Goal: Task Accomplishment & Management: Use online tool/utility

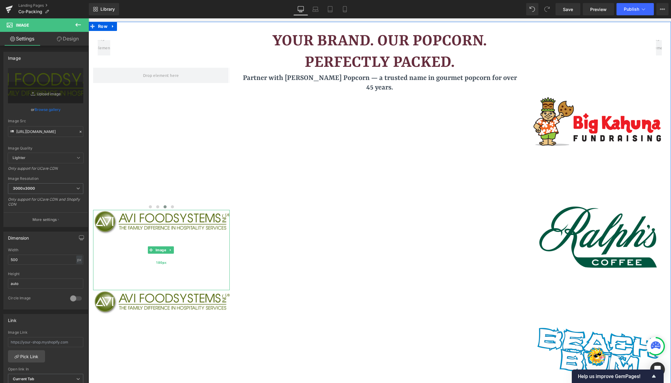
scroll to position [1019, 578]
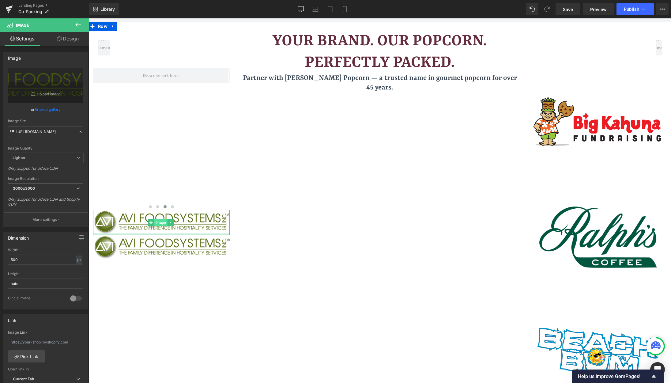
drag, startPoint x: 155, startPoint y: 289, endPoint x: 157, endPoint y: 225, distance: 64.1
click at [157, 225] on div "Image" at bounding box center [161, 222] width 137 height 25
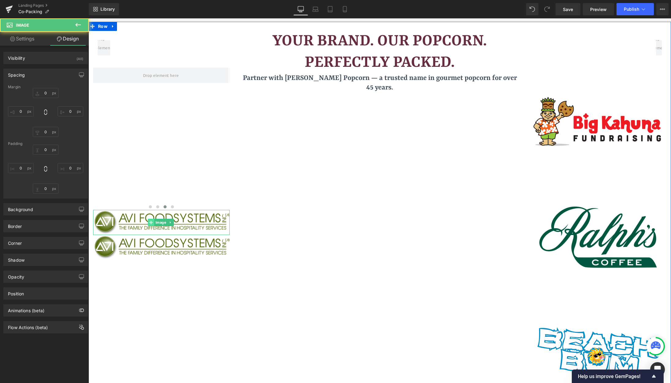
type input "0"
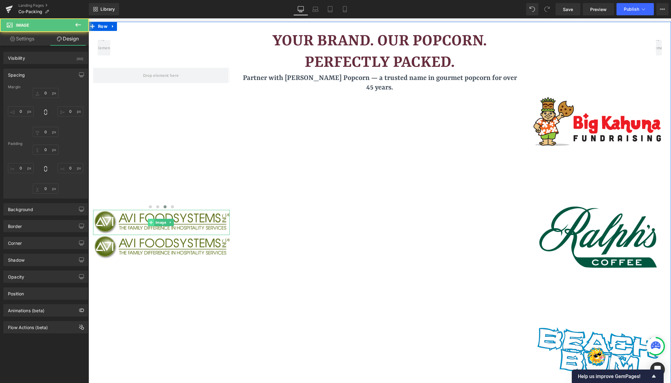
type input "0"
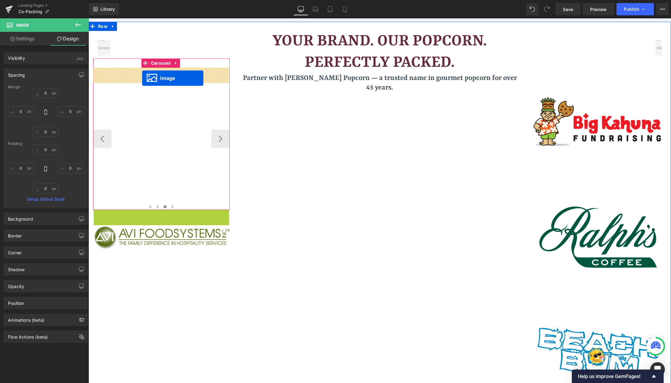
drag, startPoint x: 150, startPoint y: 221, endPoint x: 142, endPoint y: 78, distance: 142.7
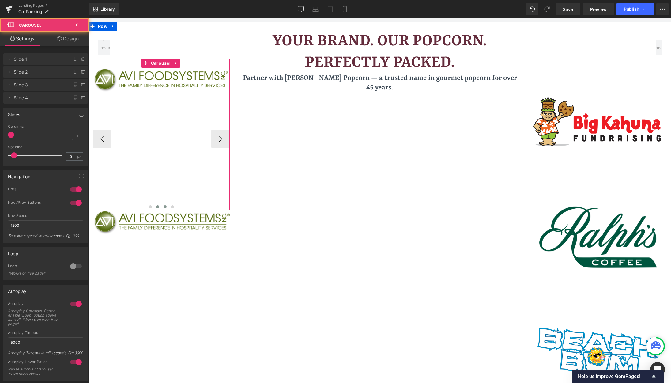
click at [159, 208] on button at bounding box center [157, 207] width 7 height 6
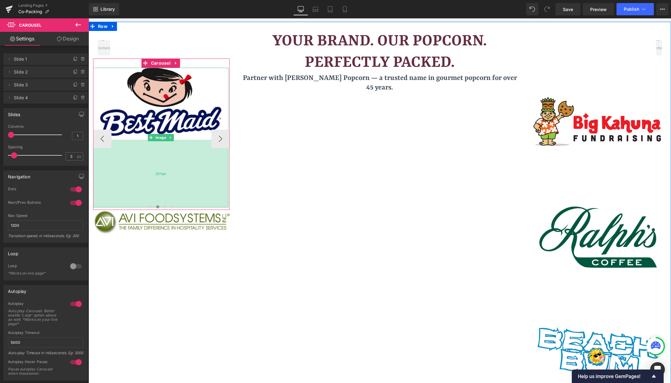
drag, startPoint x: 166, startPoint y: 209, endPoint x: 164, endPoint y: 161, distance: 48.8
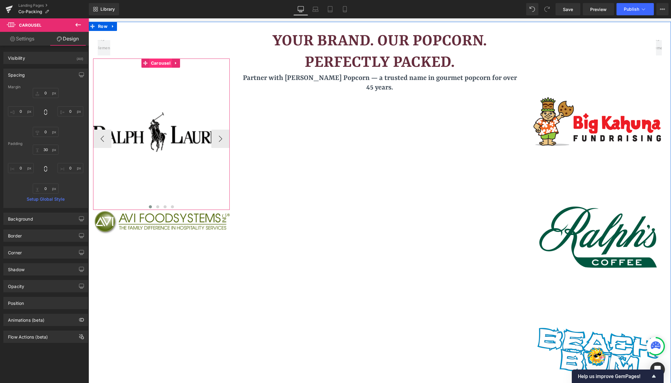
click at [161, 66] on span "Carousel" at bounding box center [161, 63] width 23 height 9
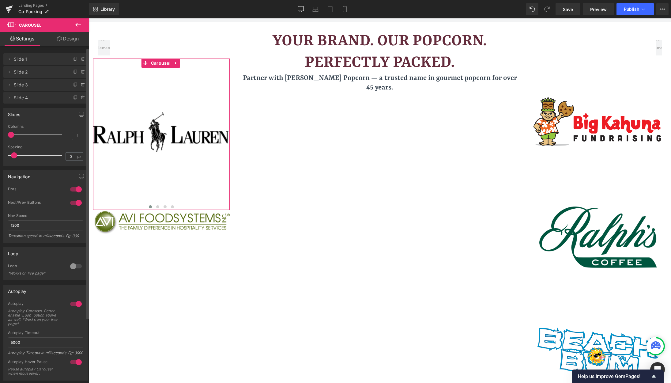
scroll to position [31, 0]
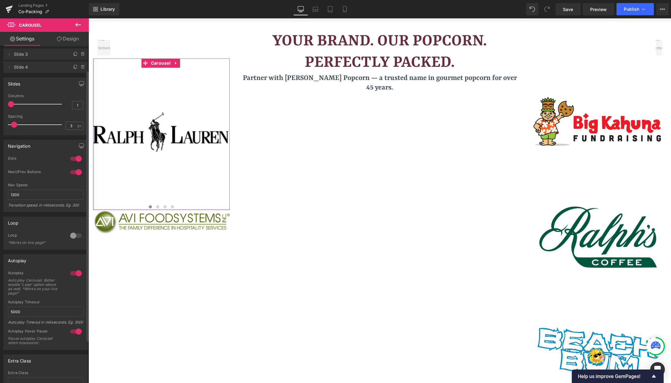
click at [72, 235] on div at bounding box center [76, 236] width 15 height 10
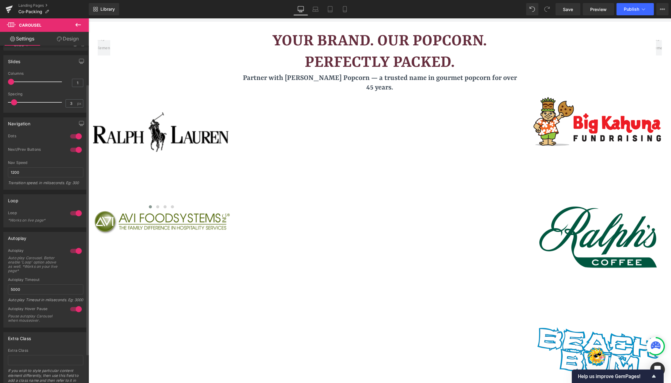
scroll to position [61, 0]
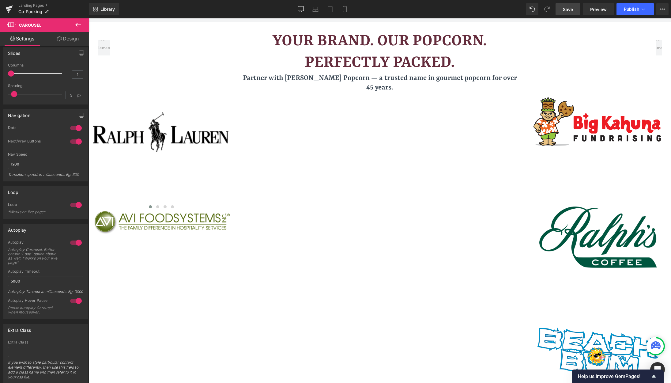
click at [575, 9] on link "Save" at bounding box center [568, 9] width 25 height 12
click at [597, 7] on span "Preview" at bounding box center [598, 9] width 17 height 6
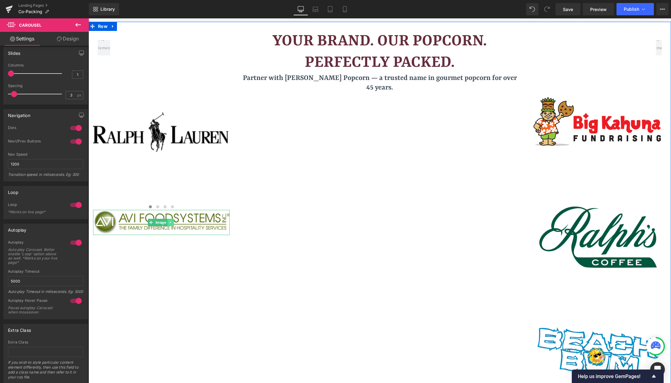
click at [172, 221] on icon at bounding box center [170, 223] width 3 height 4
click at [173, 222] on icon at bounding box center [173, 222] width 3 height 3
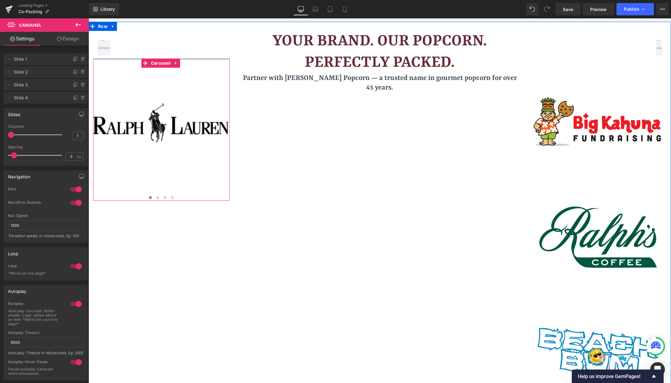
drag, startPoint x: 130, startPoint y: 60, endPoint x: 127, endPoint y: 41, distance: 19.3
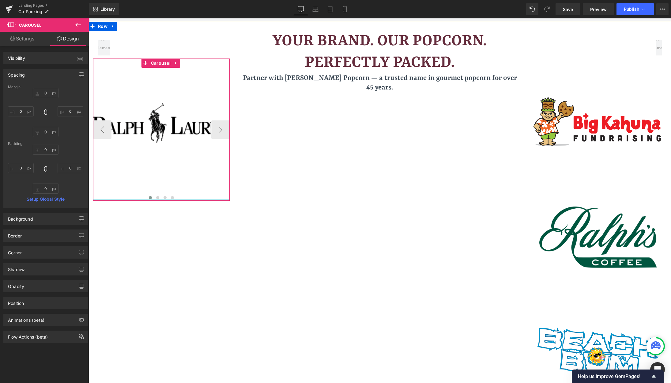
type input "0px"
drag, startPoint x: 138, startPoint y: 200, endPoint x: 145, endPoint y: 176, distance: 25.0
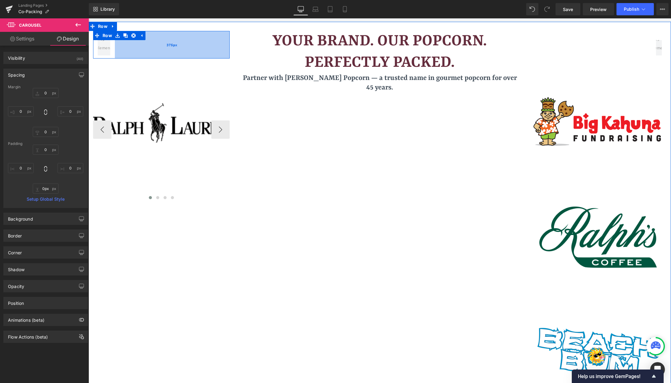
click at [145, 54] on div "375px" at bounding box center [172, 45] width 115 height 28
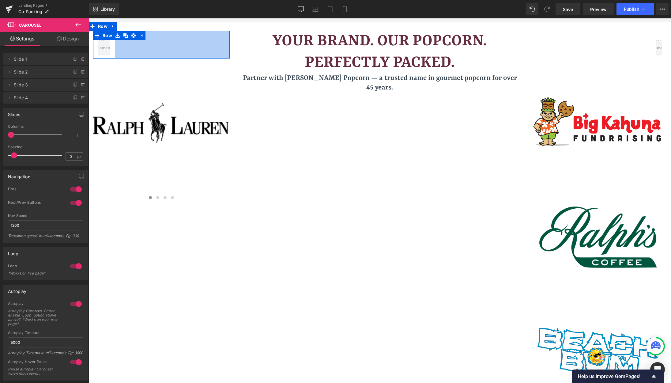
drag, startPoint x: 120, startPoint y: 59, endPoint x: 124, endPoint y: 57, distance: 4.5
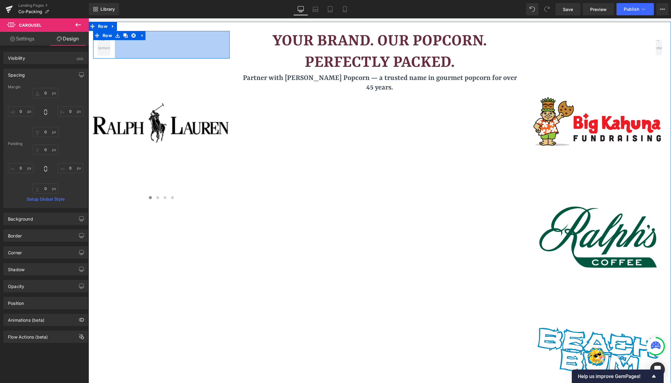
click at [123, 58] on div "375px" at bounding box center [172, 45] width 115 height 28
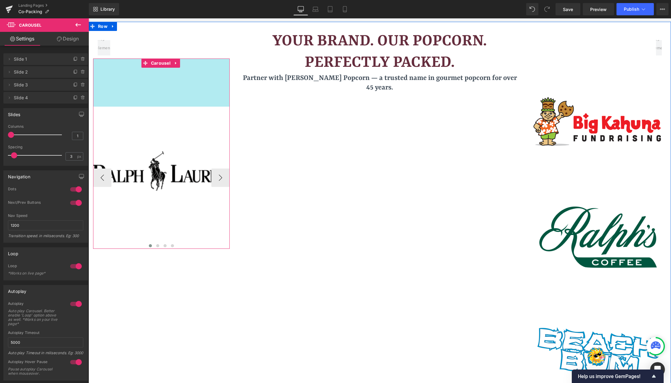
drag, startPoint x: 123, startPoint y: 59, endPoint x: 130, endPoint y: 107, distance: 48.7
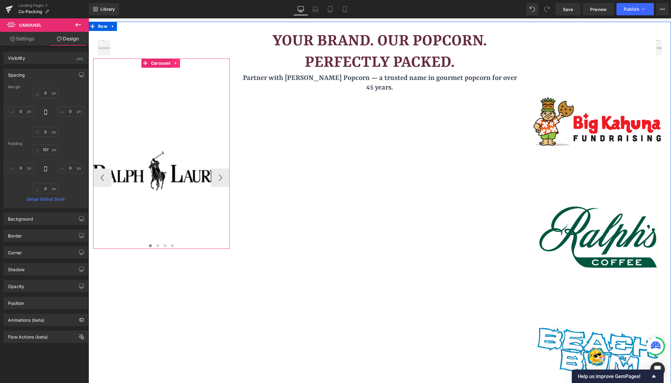
click at [177, 63] on icon at bounding box center [176, 63] width 4 height 5
click at [172, 61] on icon at bounding box center [172, 63] width 4 height 4
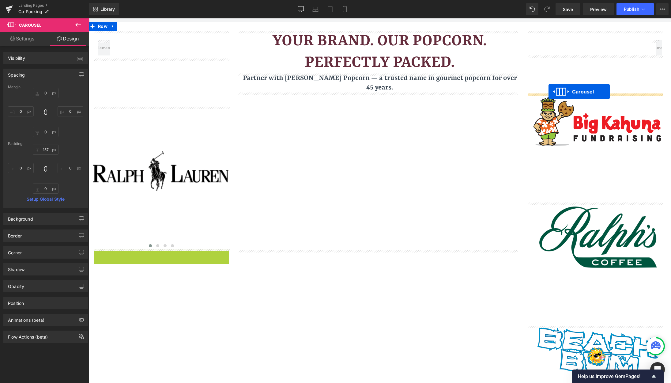
drag, startPoint x: 145, startPoint y: 254, endPoint x: 549, endPoint y: 92, distance: 435.4
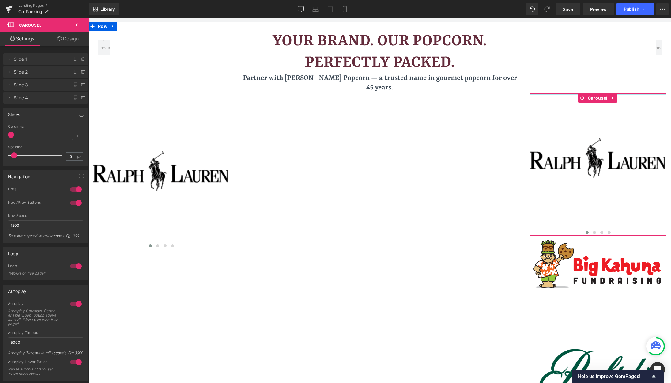
scroll to position [1162, 578]
drag, startPoint x: 590, startPoint y: 140, endPoint x: 583, endPoint y: 129, distance: 12.8
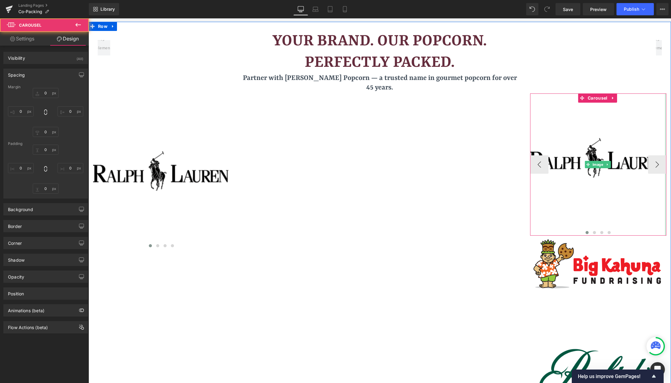
type input "0"
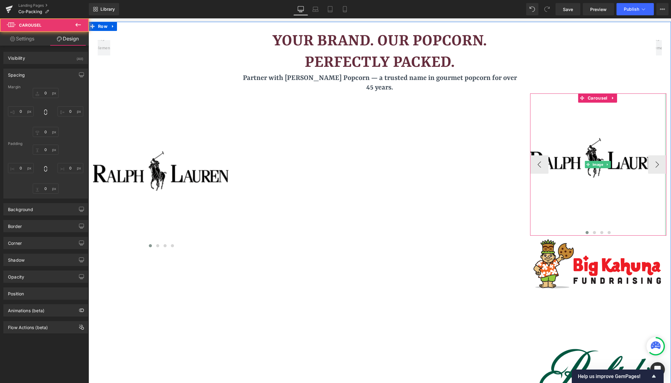
type input "0"
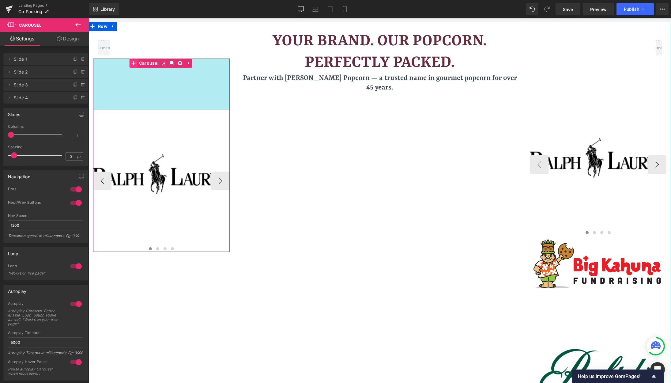
drag, startPoint x: 129, startPoint y: 59, endPoint x: 131, endPoint y: 62, distance: 3.3
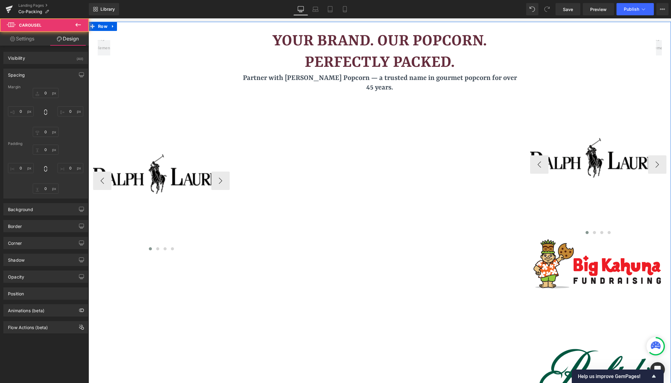
type input "0"
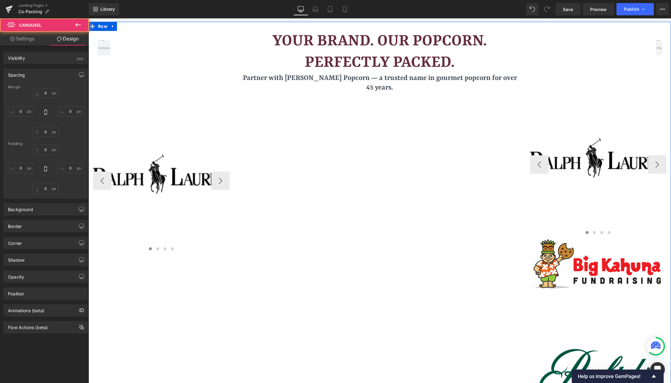
type input "0"
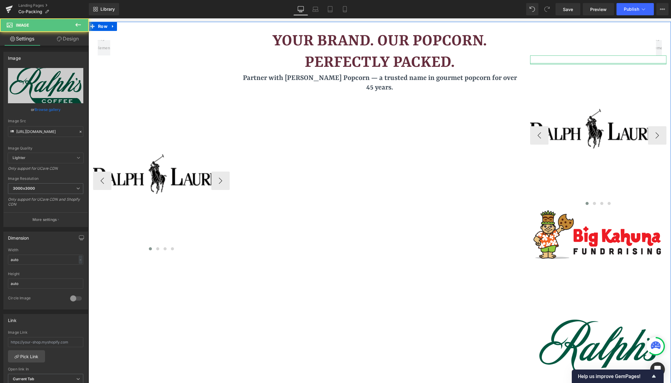
scroll to position [1132, 578]
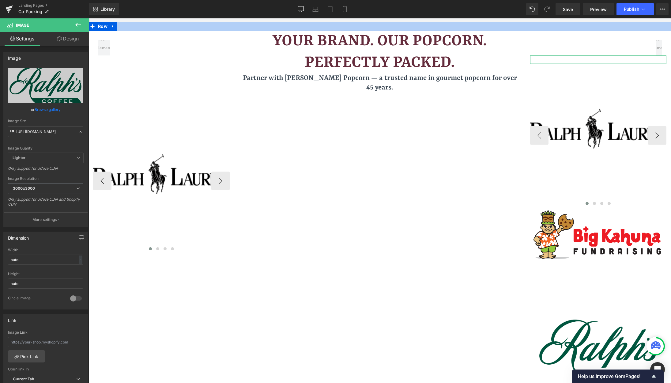
drag, startPoint x: 572, startPoint y: 92, endPoint x: 571, endPoint y: 29, distance: 63.4
click at [571, 29] on div "Row 375px Image Image Image ‹ › Carousel Your Brand. Our Popcorn. Perfectly Pac…" at bounding box center [380, 327] width 583 height 610
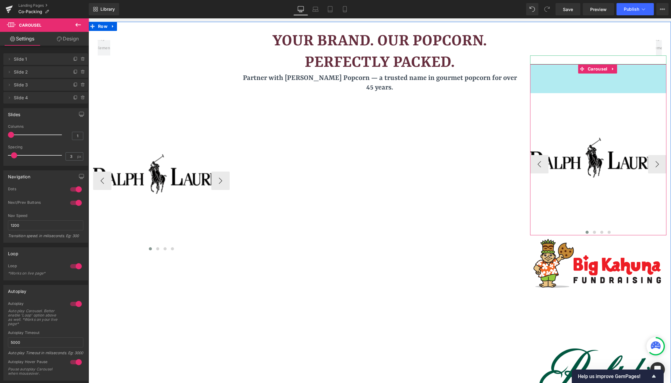
scroll to position [1161, 578]
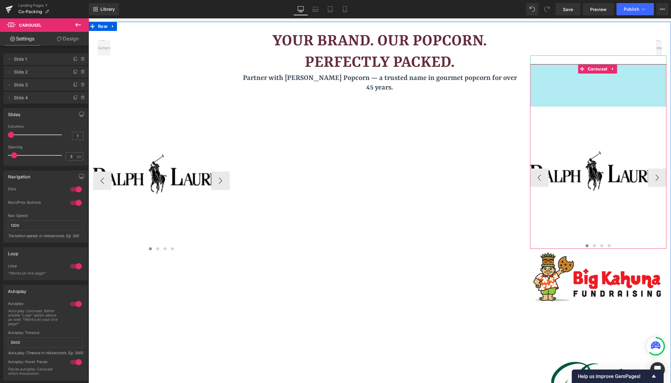
drag, startPoint x: 554, startPoint y: 65, endPoint x: 551, endPoint y: 107, distance: 42.4
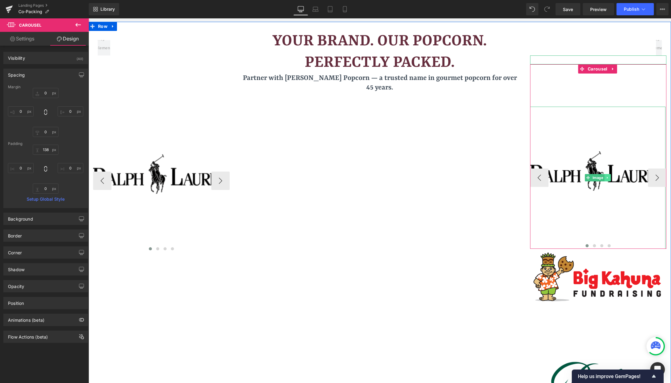
click at [607, 178] on icon at bounding box center [607, 178] width 1 height 2
click at [609, 178] on icon at bounding box center [610, 177] width 3 height 3
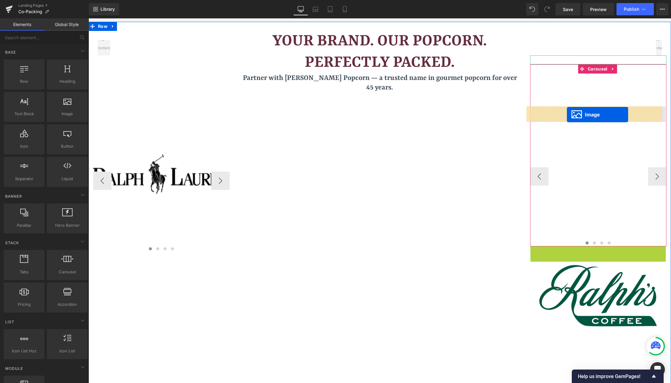
drag, startPoint x: 584, startPoint y: 300, endPoint x: 567, endPoint y: 115, distance: 185.9
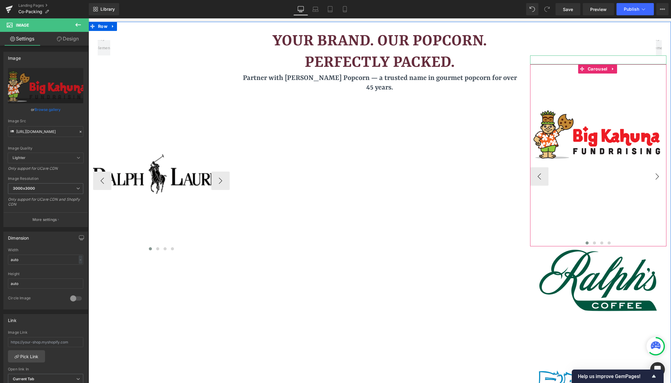
click at [649, 176] on button "›" at bounding box center [657, 176] width 18 height 18
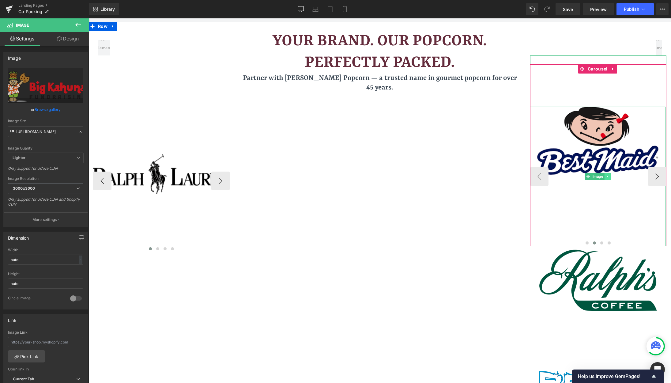
click at [606, 176] on icon at bounding box center [607, 177] width 3 height 4
click at [609, 177] on icon at bounding box center [610, 176] width 3 height 3
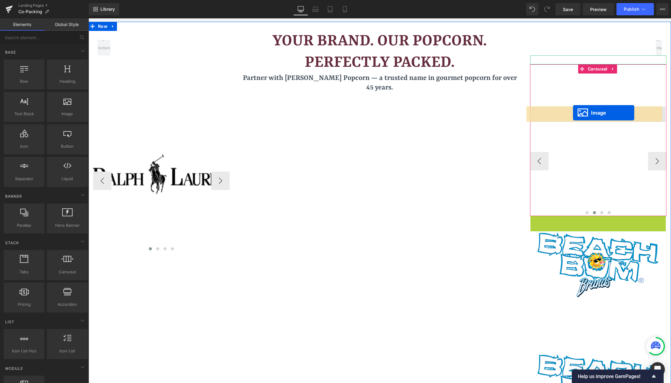
drag, startPoint x: 575, startPoint y: 278, endPoint x: 573, endPoint y: 113, distance: 164.8
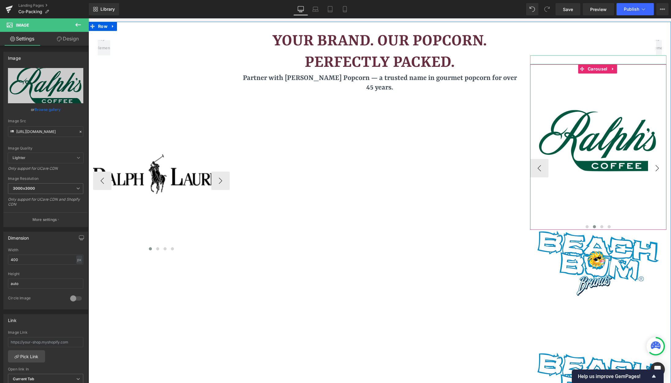
click at [652, 173] on button "›" at bounding box center [657, 168] width 18 height 18
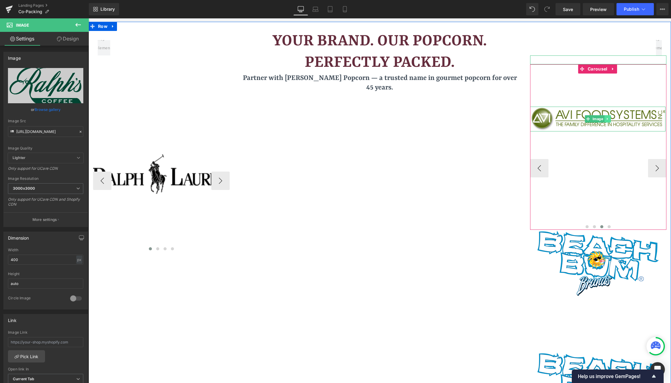
click at [607, 119] on icon at bounding box center [607, 119] width 1 height 2
click at [609, 119] on icon at bounding box center [610, 119] width 3 height 4
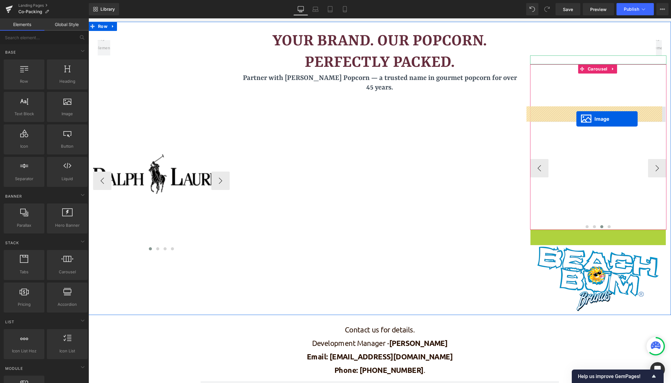
drag, startPoint x: 575, startPoint y: 291, endPoint x: 577, endPoint y: 119, distance: 171.9
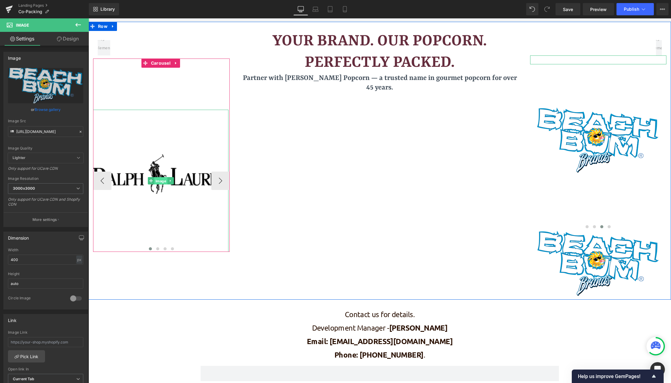
click at [157, 181] on span "Image" at bounding box center [160, 180] width 13 height 7
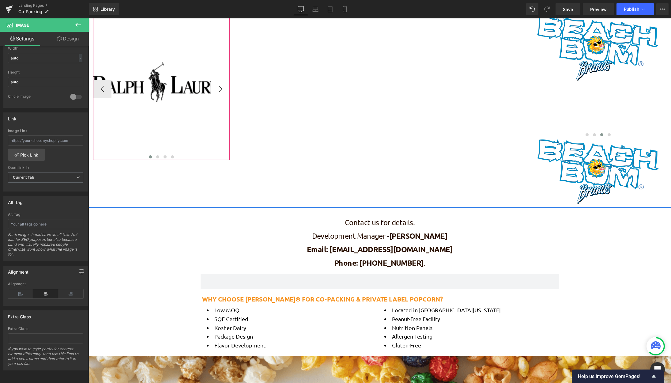
click at [211, 87] on button "›" at bounding box center [220, 89] width 18 height 18
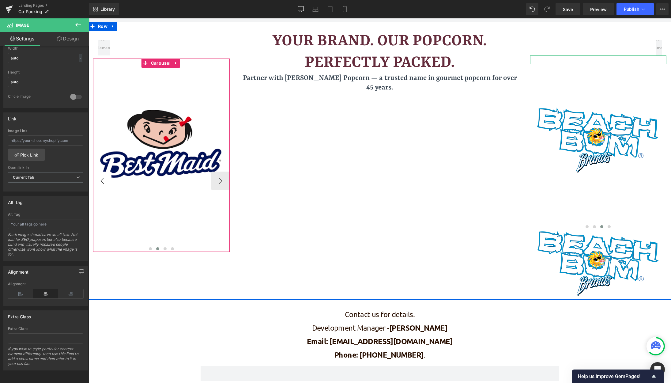
click at [101, 182] on button "‹" at bounding box center [102, 181] width 18 height 18
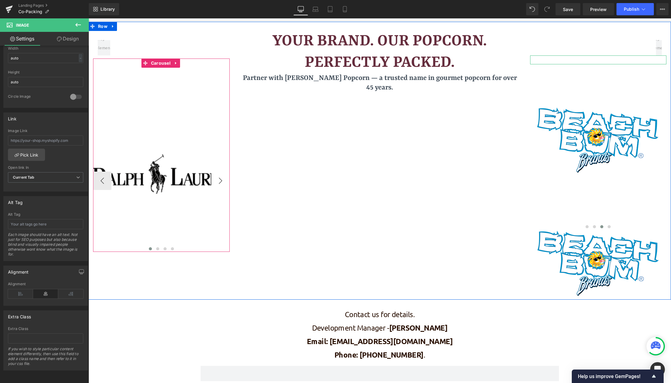
click at [216, 184] on button "›" at bounding box center [220, 181] width 18 height 18
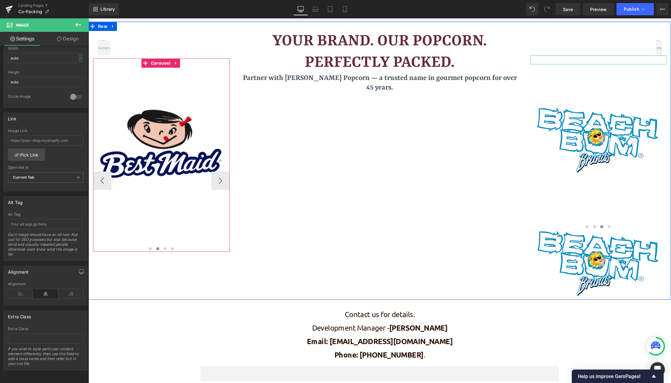
click at [153, 245] on div at bounding box center [161, 248] width 137 height 9
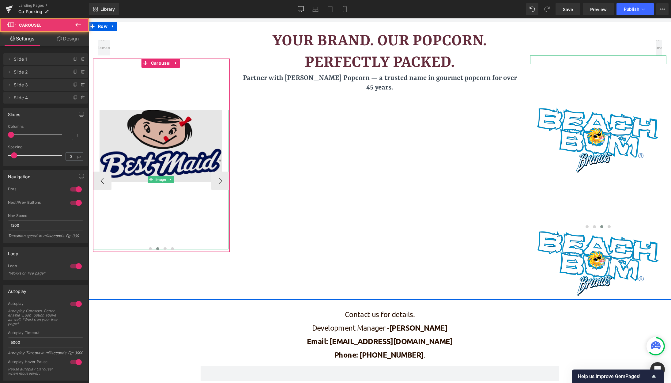
click at [158, 224] on img at bounding box center [161, 180] width 123 height 140
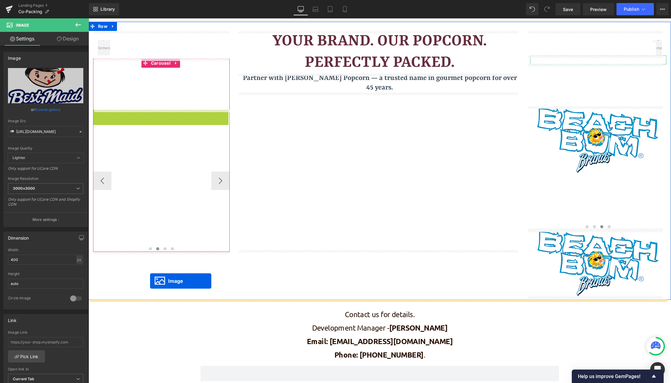
drag, startPoint x: 150, startPoint y: 179, endPoint x: 150, endPoint y: 281, distance: 102.0
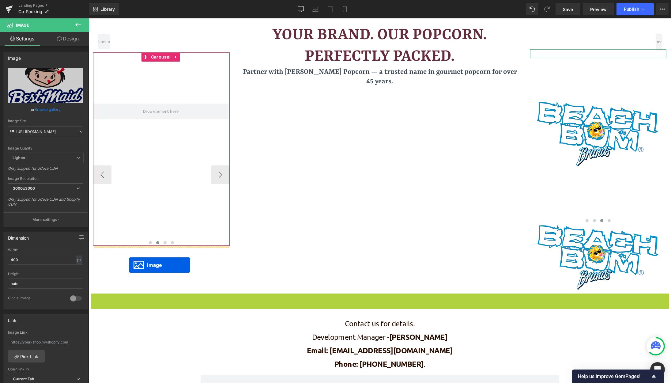
drag, startPoint x: 368, startPoint y: 370, endPoint x: 129, endPoint y: 265, distance: 261.2
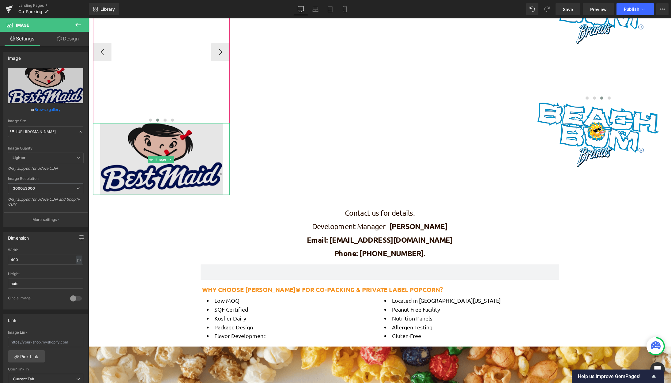
scroll to position [828, 578]
drag, startPoint x: 158, startPoint y: 263, endPoint x: 159, endPoint y: 180, distance: 83.3
click at [159, 180] on div "Image" at bounding box center [161, 159] width 137 height 72
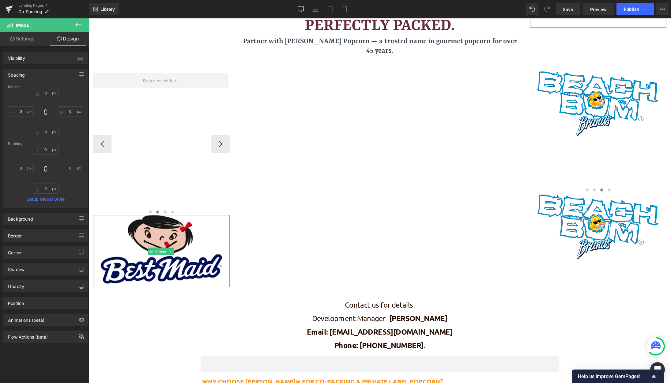
scroll to position [801, 578]
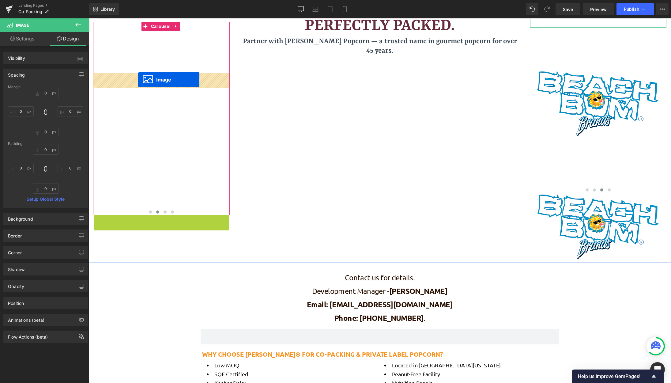
drag, startPoint x: 150, startPoint y: 251, endPoint x: 138, endPoint y: 80, distance: 172.0
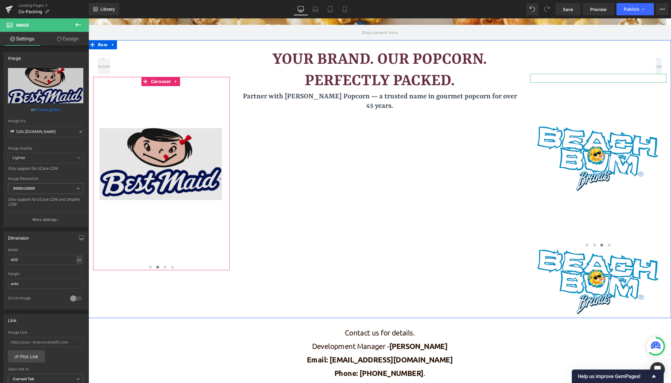
scroll to position [98, 0]
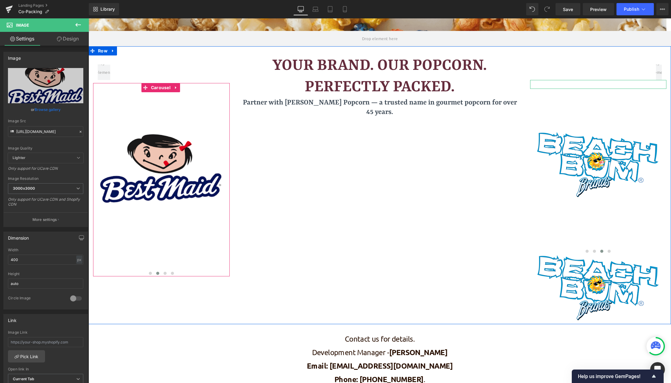
click at [230, 213] on button "›" at bounding box center [239, 205] width 18 height 18
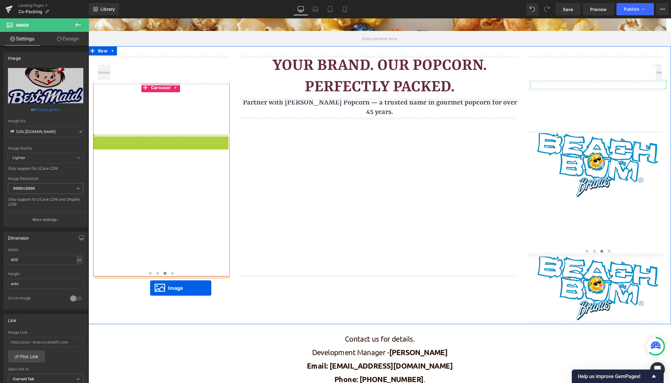
drag, startPoint x: 150, startPoint y: 149, endPoint x: 150, endPoint y: 288, distance: 139.4
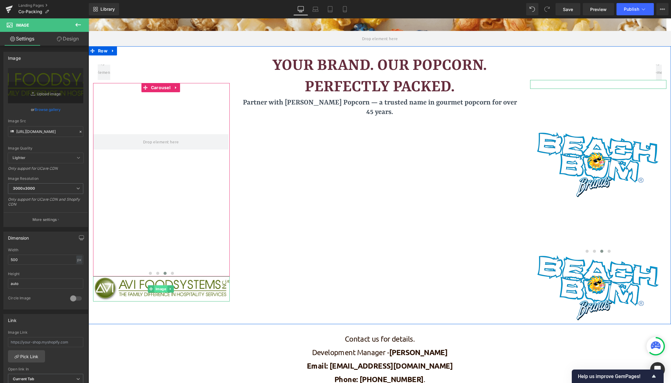
drag, startPoint x: 157, startPoint y: 301, endPoint x: 157, endPoint y: 291, distance: 9.8
click at [157, 291] on div "Image" at bounding box center [161, 288] width 137 height 25
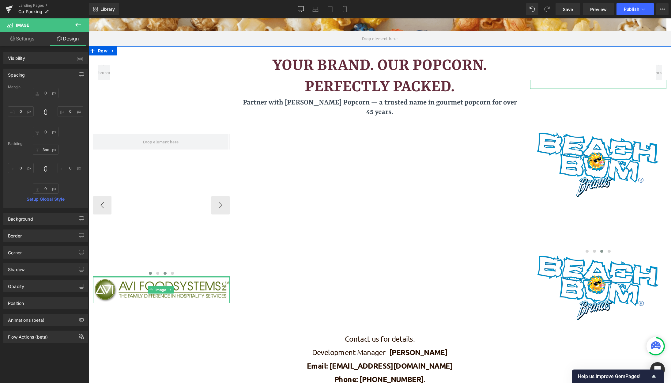
type input "0px"
click at [150, 275] on div "Row 375px Image Image ‹ › Carousel Image" at bounding box center [162, 178] width 146 height 246
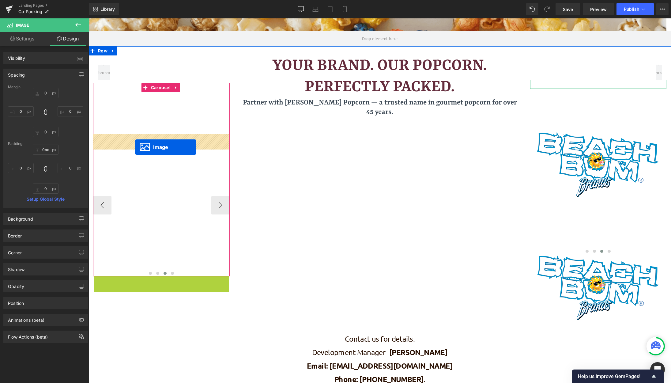
drag, startPoint x: 152, startPoint y: 290, endPoint x: 135, endPoint y: 147, distance: 143.4
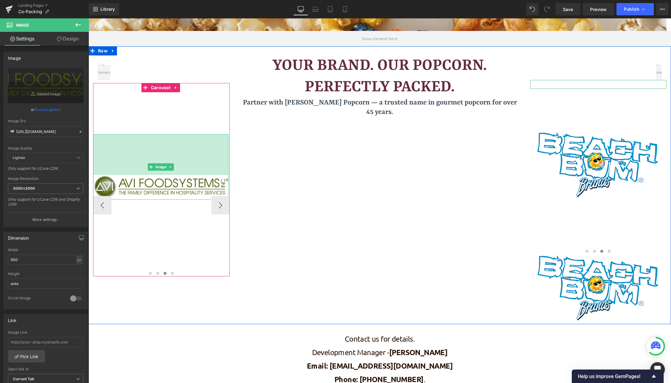
drag, startPoint x: 141, startPoint y: 136, endPoint x: 142, endPoint y: 176, distance: 40.8
click at [142, 176] on div "Image 133px" at bounding box center [160, 167] width 135 height 66
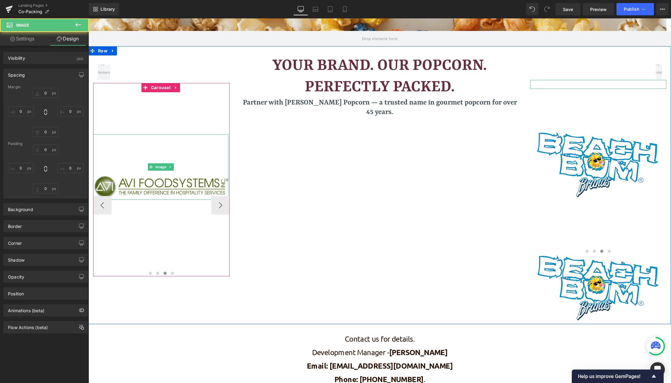
type input "0"
type input "133"
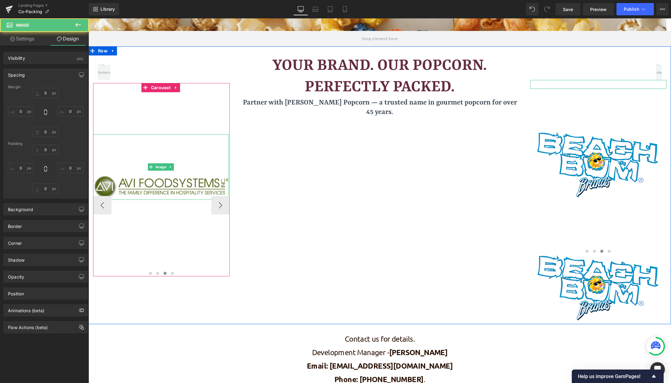
type input "0"
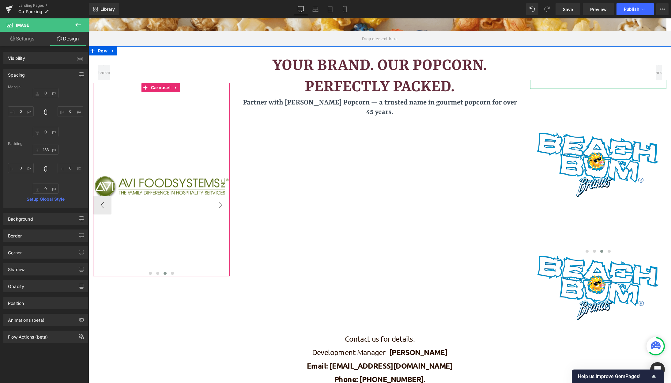
click at [220, 210] on button "›" at bounding box center [220, 205] width 18 height 18
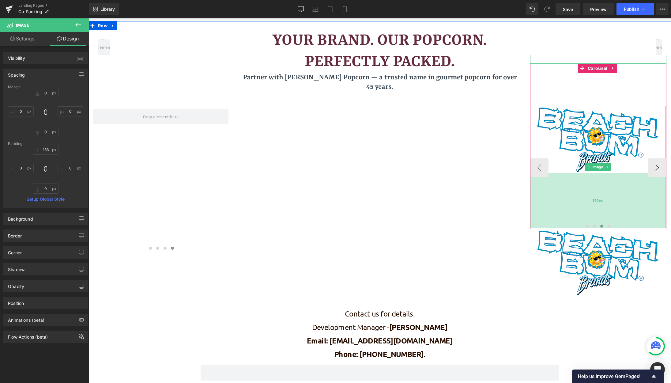
scroll to position [129, 0]
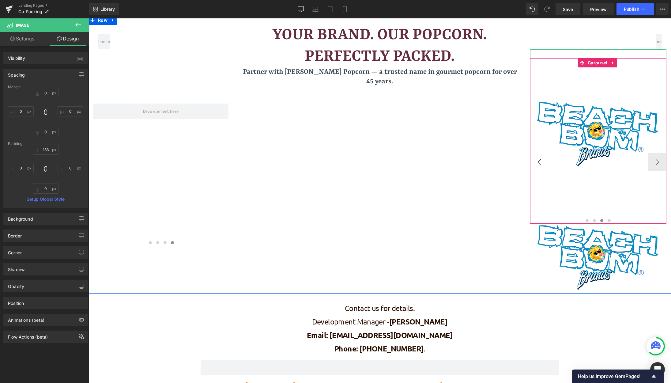
click at [540, 163] on button "‹" at bounding box center [539, 162] width 18 height 18
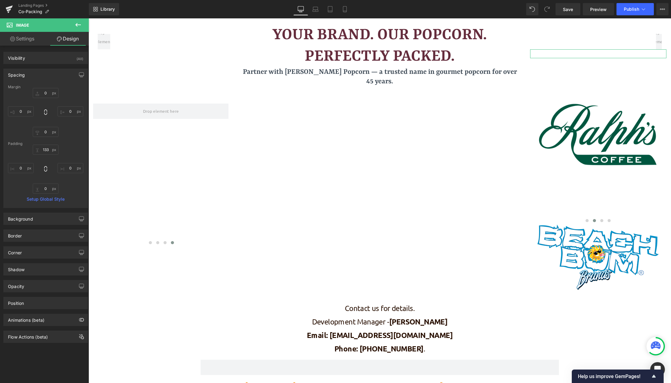
click at [75, 26] on icon at bounding box center [77, 24] width 7 height 7
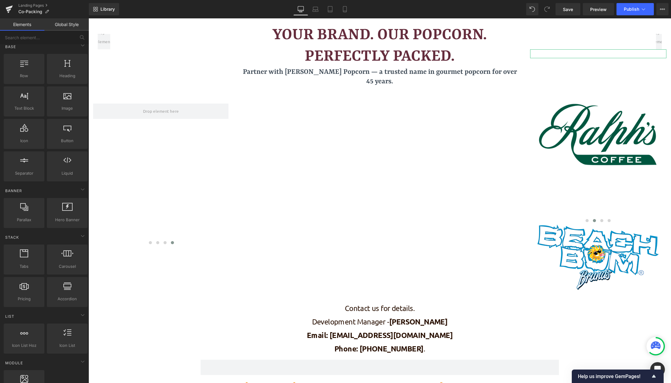
scroll to position [0, 0]
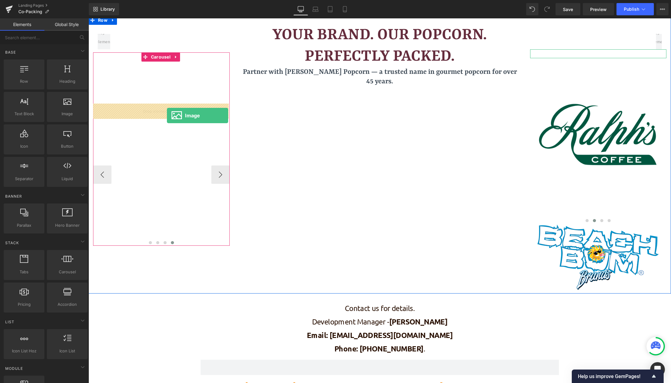
drag, startPoint x: 153, startPoint y: 134, endPoint x: 167, endPoint y: 116, distance: 23.6
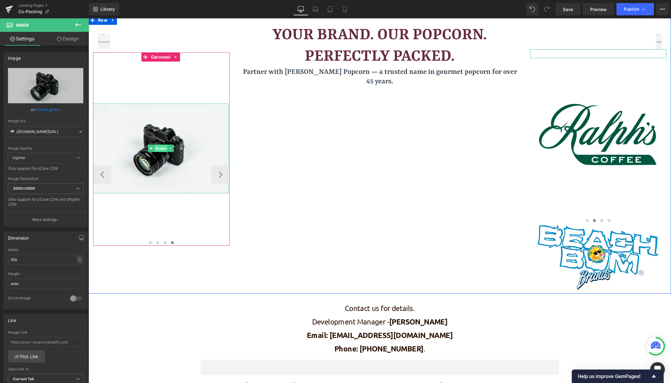
click at [161, 151] on span "Image" at bounding box center [160, 148] width 13 height 7
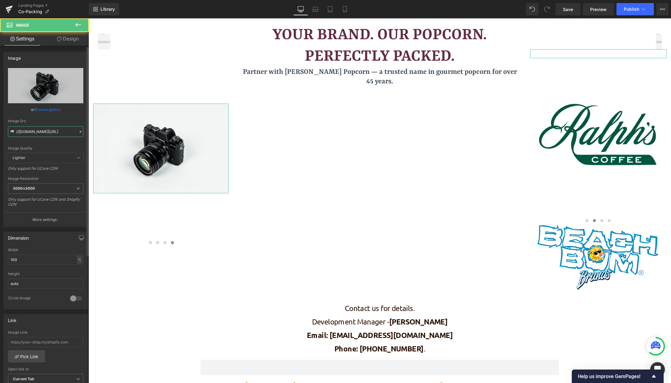
click at [20, 126] on input "//[DOMAIN_NAME][URL]" at bounding box center [45, 131] width 75 height 11
paste input "[URL][DOMAIN_NAME]"
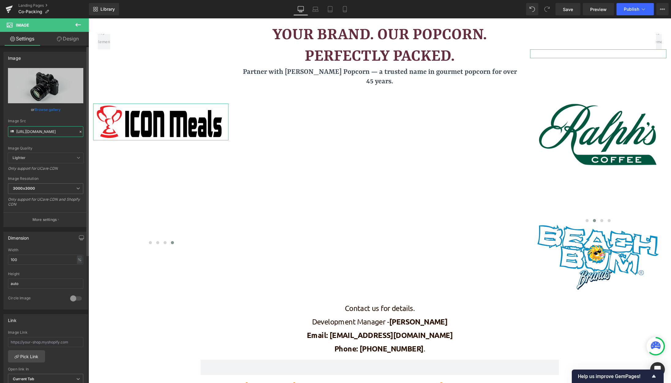
type input "[URL][DOMAIN_NAME]"
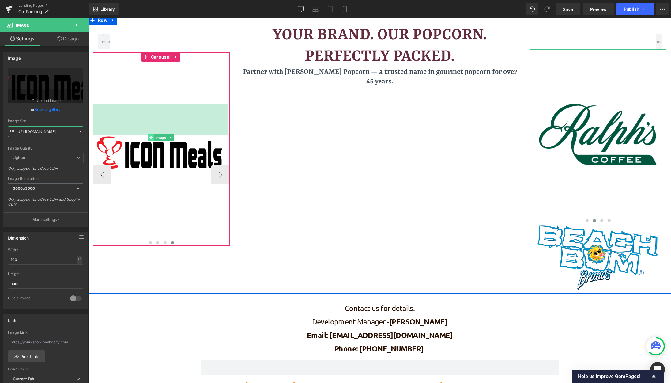
drag, startPoint x: 148, startPoint y: 104, endPoint x: 151, endPoint y: 135, distance: 31.1
click at [151, 135] on div "Image 101px" at bounding box center [160, 138] width 135 height 68
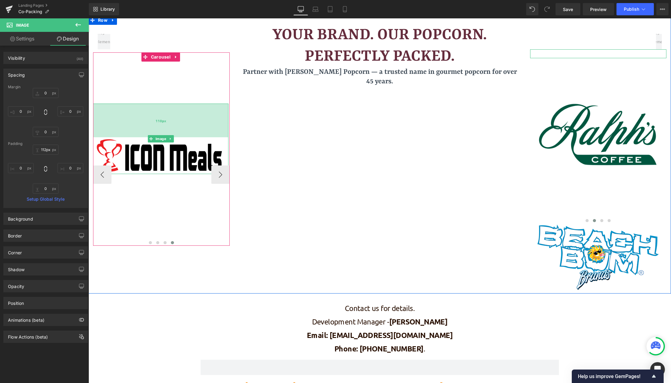
type input "114px"
drag, startPoint x: 159, startPoint y: 105, endPoint x: 159, endPoint y: 109, distance: 4.0
click at [159, 109] on div "114px" at bounding box center [160, 121] width 135 height 35
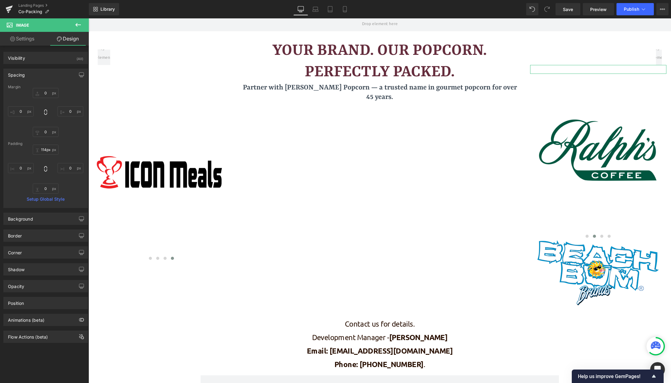
scroll to position [98, 0]
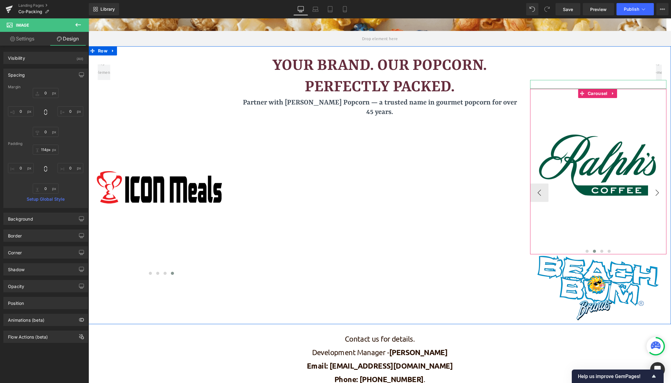
click at [652, 189] on button "›" at bounding box center [657, 193] width 18 height 18
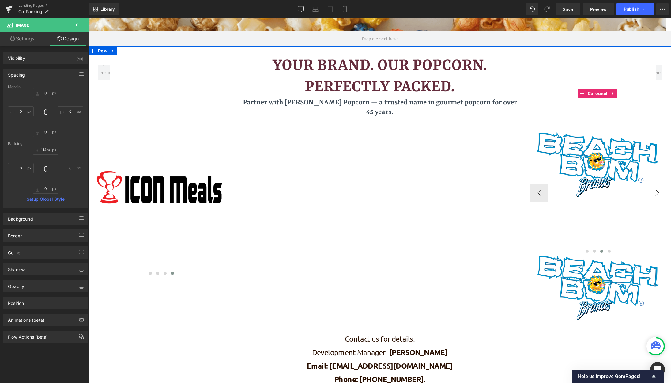
click at [654, 193] on button "›" at bounding box center [657, 193] width 18 height 18
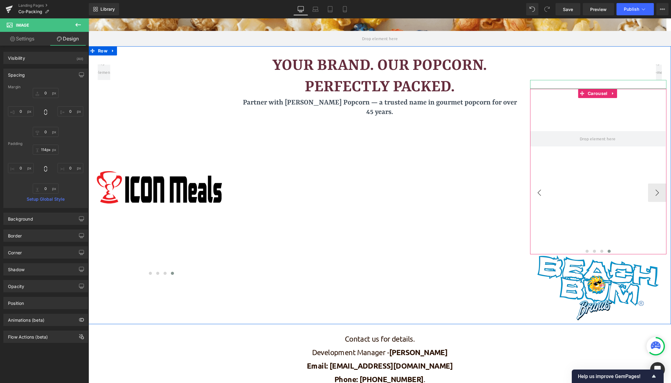
click at [533, 195] on button "‹" at bounding box center [539, 193] width 18 height 18
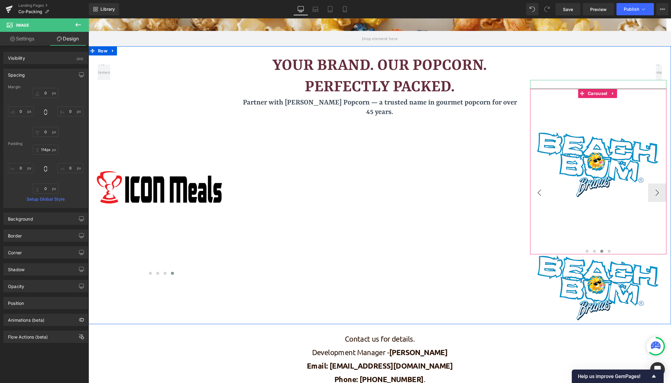
click at [533, 195] on button "‹" at bounding box center [539, 193] width 18 height 18
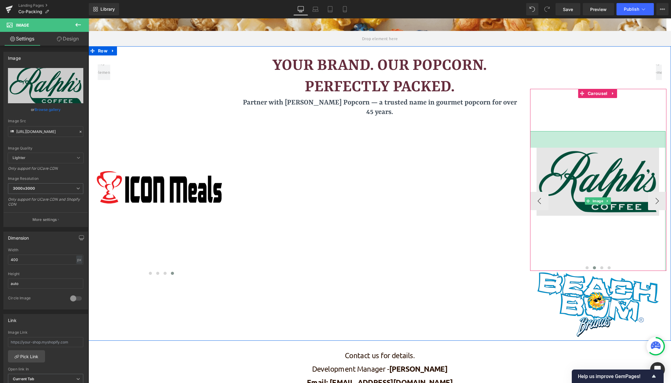
scroll to position [815, 578]
drag, startPoint x: 571, startPoint y: 132, endPoint x: 570, endPoint y: 148, distance: 16.6
click at [570, 148] on div "Image 54px" at bounding box center [597, 201] width 135 height 140
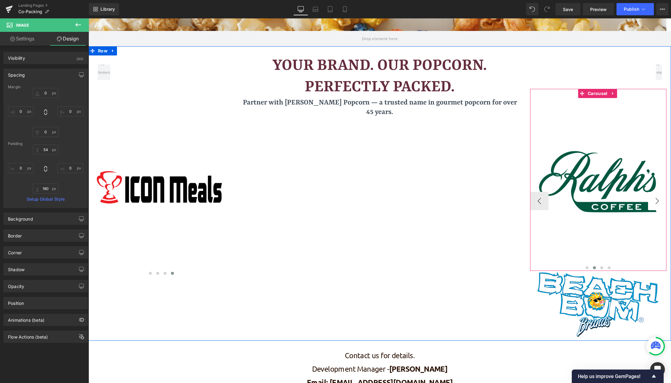
click at [657, 198] on button "›" at bounding box center [657, 201] width 18 height 18
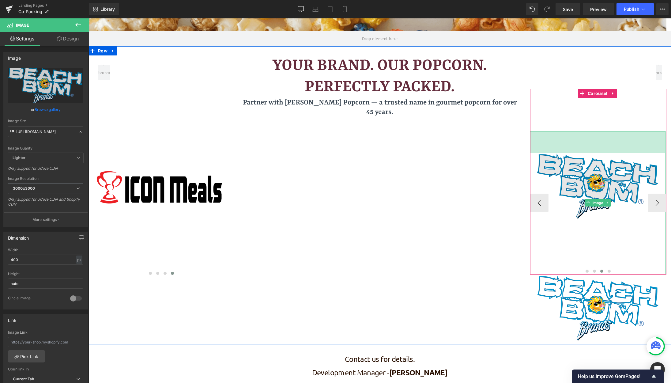
scroll to position [821, 578]
drag, startPoint x: 580, startPoint y: 132, endPoint x: 579, endPoint y: 153, distance: 21.5
click at [579, 153] on div "Image 71px 180px" at bounding box center [597, 202] width 135 height 143
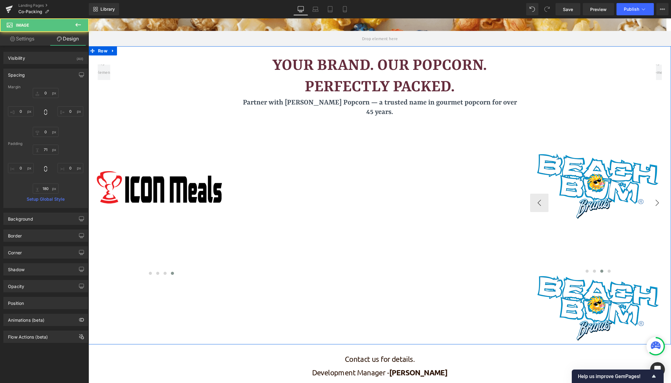
click at [652, 203] on button "›" at bounding box center [657, 203] width 18 height 18
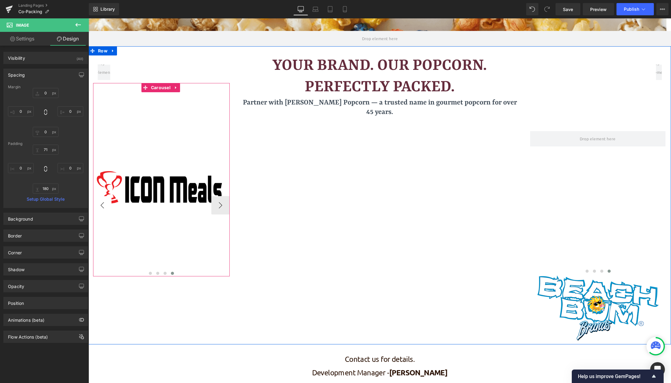
click at [101, 204] on button "‹" at bounding box center [102, 205] width 18 height 18
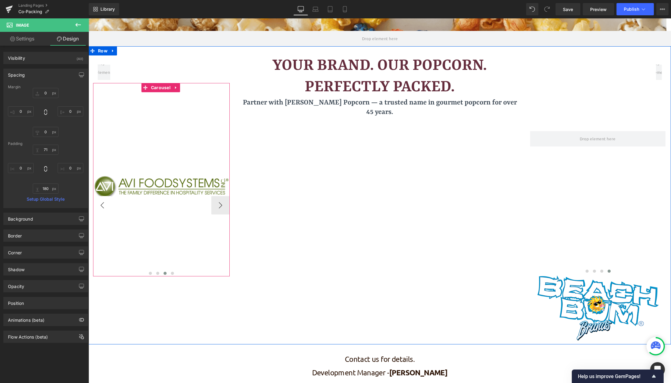
click at [101, 204] on button "‹" at bounding box center [102, 205] width 18 height 18
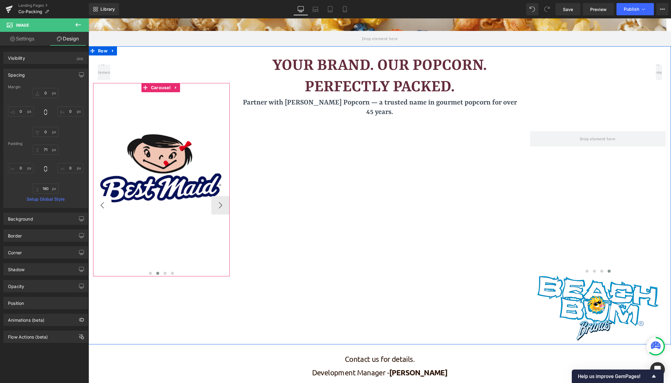
click at [101, 204] on button "‹" at bounding box center [102, 205] width 18 height 18
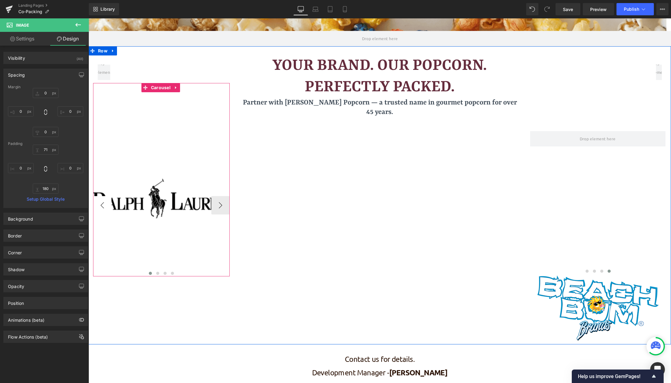
click at [101, 204] on button "‹" at bounding box center [102, 205] width 18 height 18
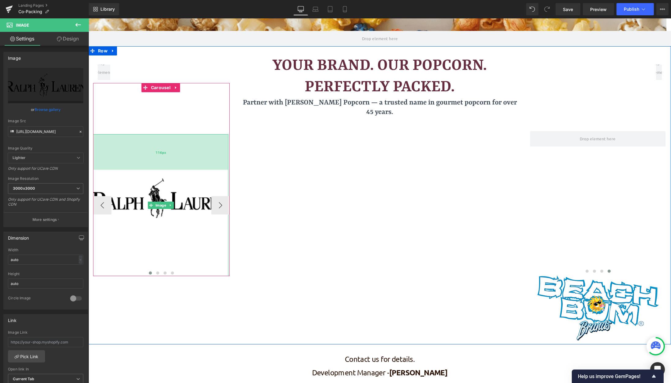
click at [149, 134] on div "116px" at bounding box center [160, 152] width 135 height 36
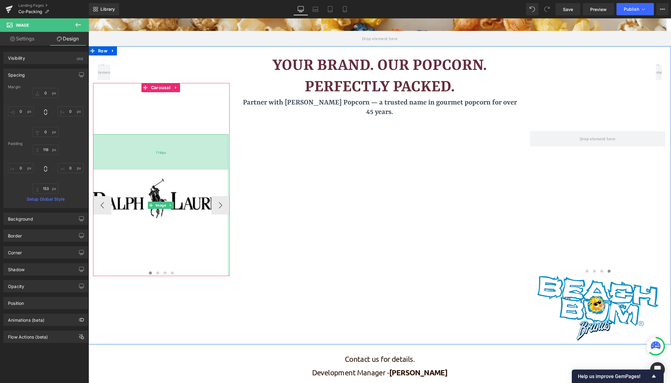
click at [146, 169] on div "116px" at bounding box center [160, 152] width 135 height 36
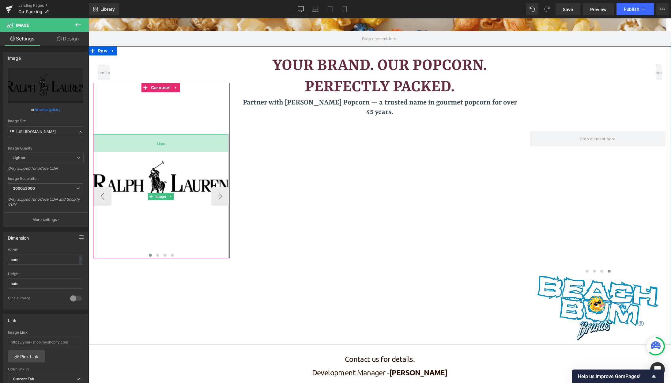
drag, startPoint x: 147, startPoint y: 161, endPoint x: 147, endPoint y: 144, distance: 17.8
click at [147, 144] on div "58px" at bounding box center [160, 143] width 135 height 18
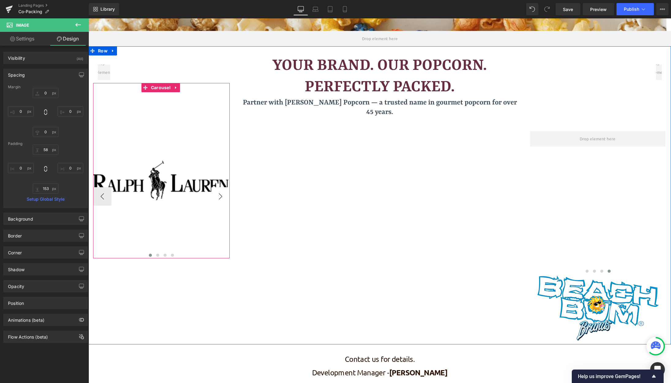
click at [220, 196] on button "›" at bounding box center [220, 196] width 18 height 18
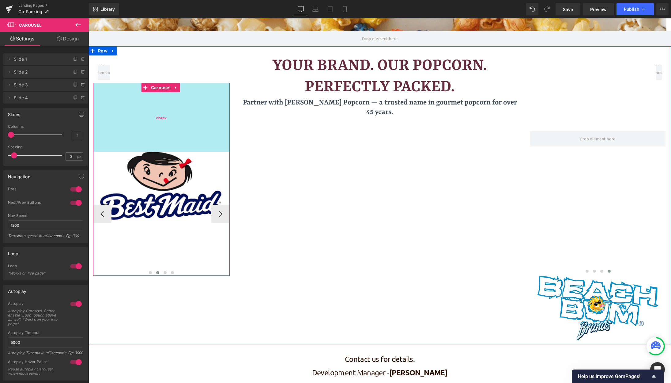
drag, startPoint x: 136, startPoint y: 85, endPoint x: 134, endPoint y: 103, distance: 17.6
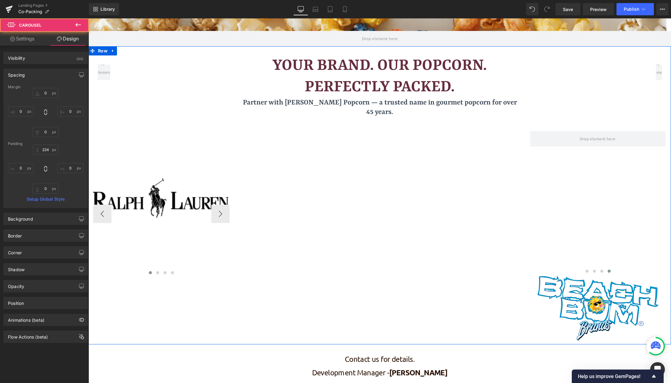
scroll to position [3, 3]
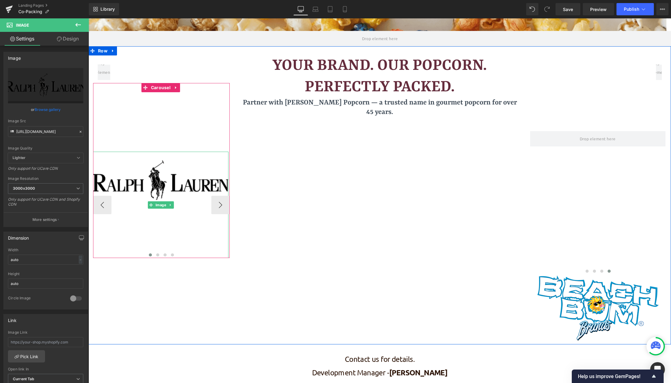
drag, startPoint x: 156, startPoint y: 152, endPoint x: 164, endPoint y: 216, distance: 64.2
click at [164, 216] on div "Image" at bounding box center [160, 205] width 135 height 106
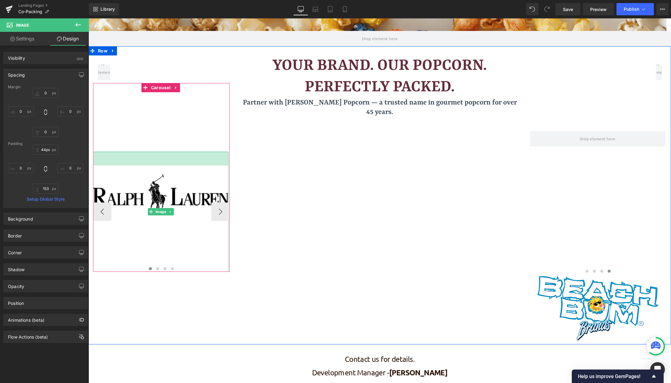
type input "43px"
drag, startPoint x: 157, startPoint y: 152, endPoint x: 157, endPoint y: 165, distance: 13.2
click at [157, 165] on div "Image 43px" at bounding box center [160, 211] width 135 height 119
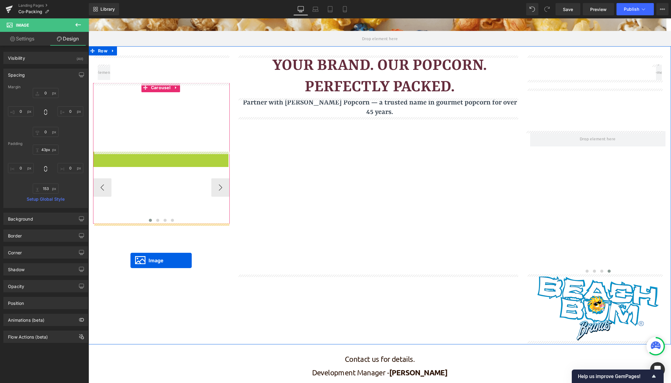
drag, startPoint x: 153, startPoint y: 211, endPoint x: 131, endPoint y: 260, distance: 54.2
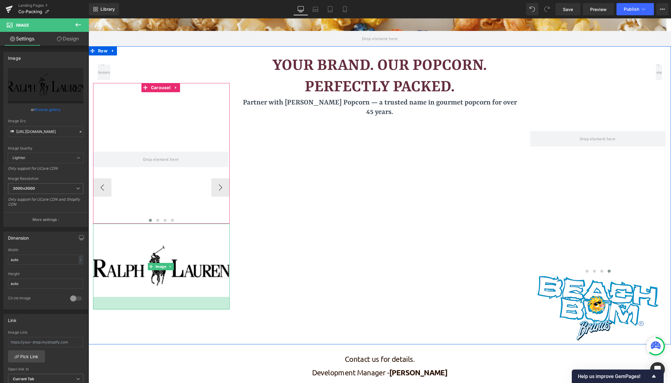
scroll to position [821, 578]
drag, startPoint x: 144, startPoint y: 343, endPoint x: 143, endPoint y: 270, distance: 72.6
click at [143, 270] on div "Image 43px" at bounding box center [161, 260] width 137 height 73
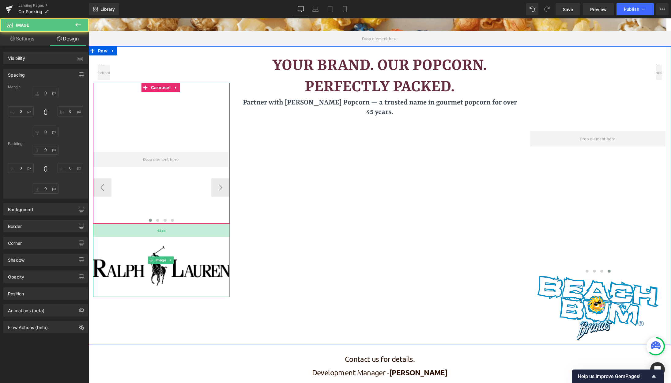
type input "0"
type input "43"
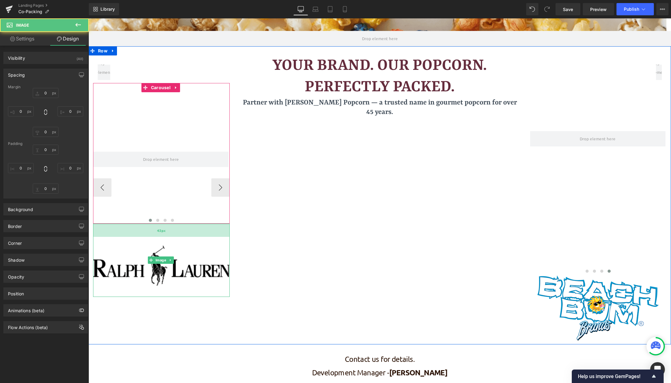
type input "0"
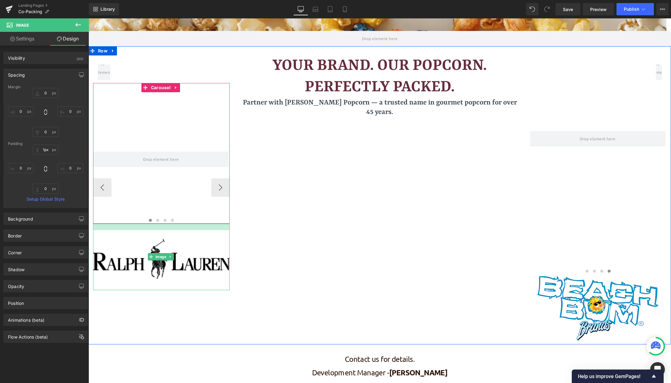
type input "0px"
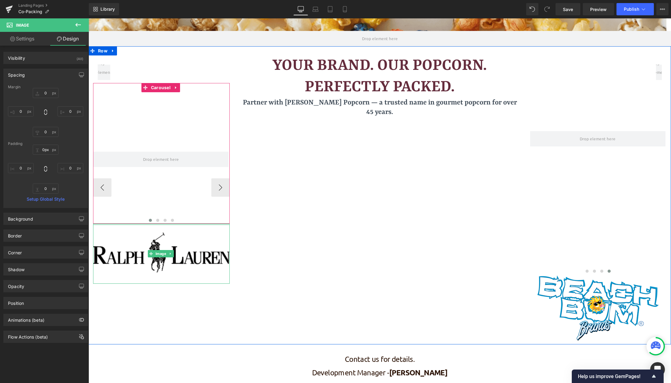
drag, startPoint x: 137, startPoint y: 227, endPoint x: 134, endPoint y: 209, distance: 18.6
click at [134, 209] on div "Row 375px Image Image Image ‹ › [GEOGRAPHIC_DATA] Image" at bounding box center [162, 169] width 146 height 228
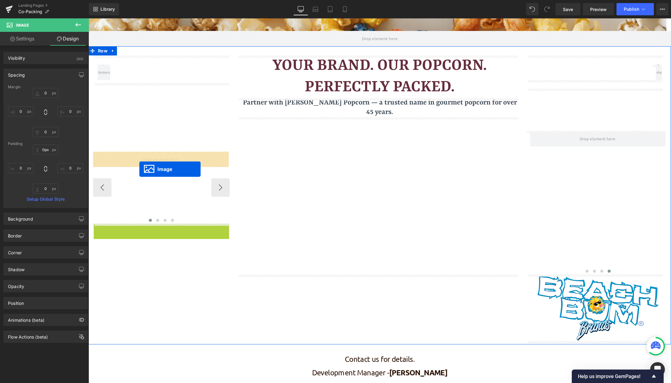
drag, startPoint x: 149, startPoint y: 253, endPoint x: 139, endPoint y: 169, distance: 85.4
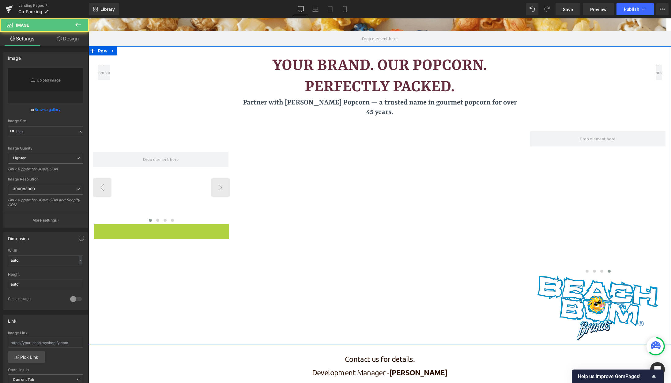
type input "[URL][DOMAIN_NAME]"
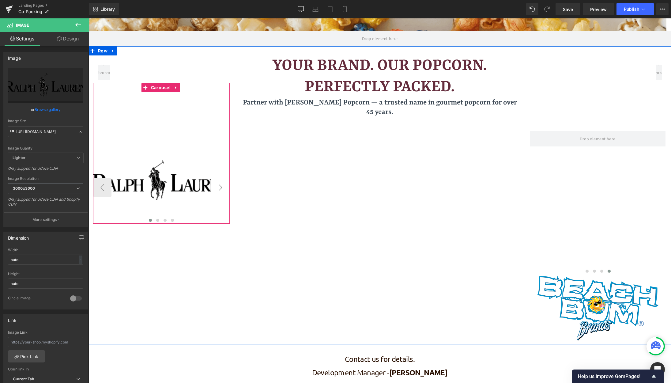
click at [222, 188] on button "›" at bounding box center [220, 187] width 18 height 18
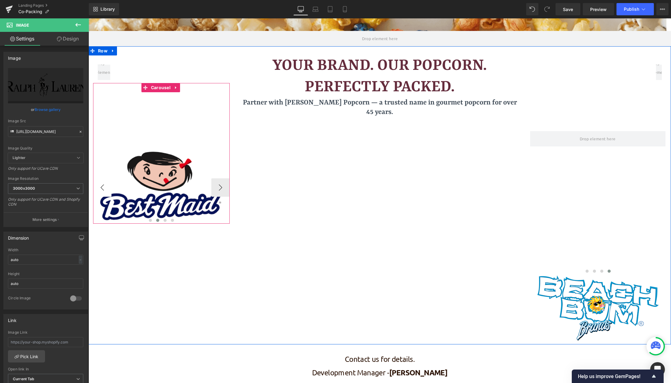
click at [100, 189] on button "‹" at bounding box center [102, 187] width 18 height 18
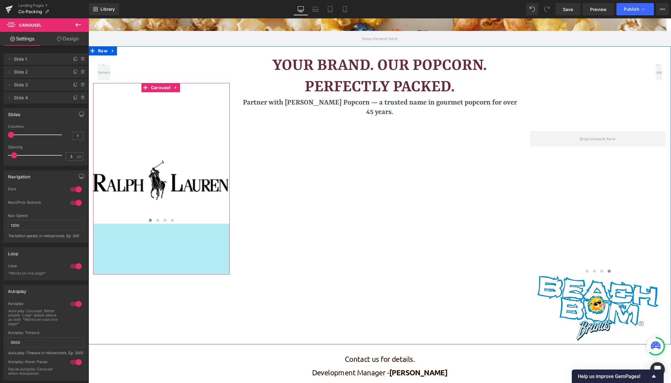
drag, startPoint x: 163, startPoint y: 222, endPoint x: 172, endPoint y: 273, distance: 51.7
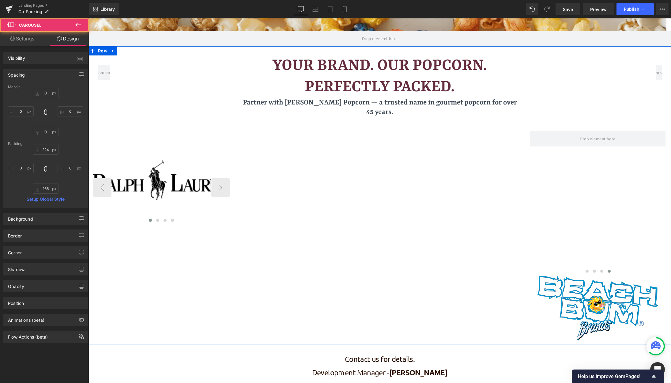
scroll to position [3, 3]
click at [217, 189] on button "›" at bounding box center [220, 187] width 18 height 18
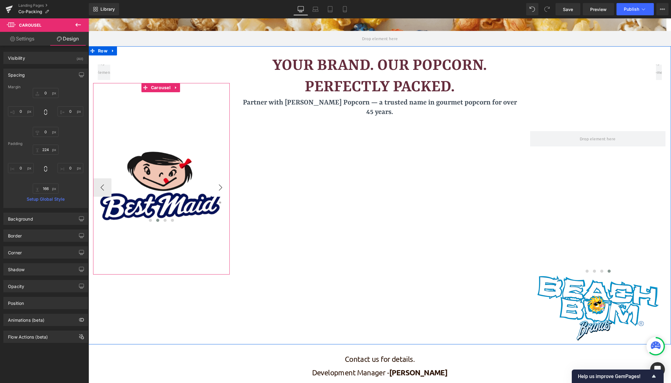
click at [217, 189] on button "›" at bounding box center [220, 187] width 18 height 18
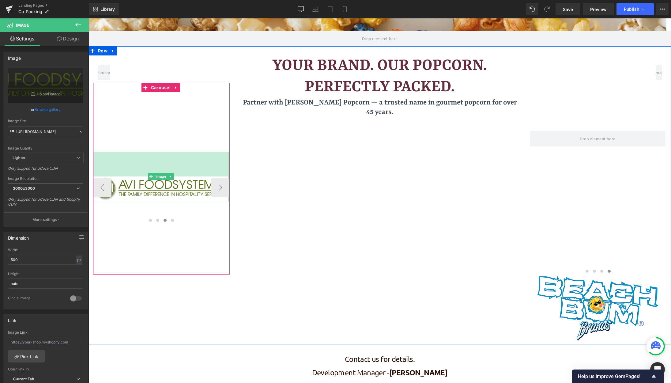
drag, startPoint x: 163, startPoint y: 152, endPoint x: 163, endPoint y: 136, distance: 15.9
click at [163, 136] on div "Image Image Image 81px Image ‹ › [GEOGRAPHIC_DATA]" at bounding box center [161, 178] width 137 height 191
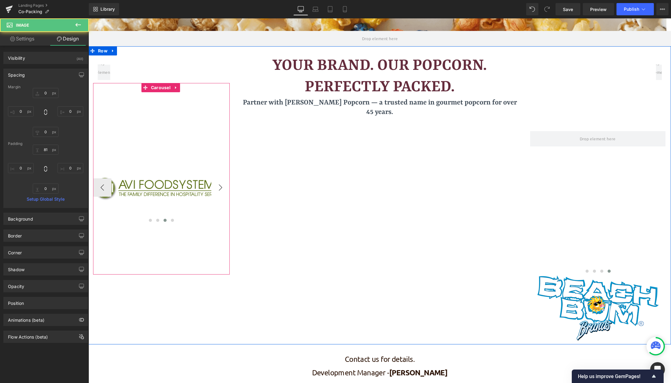
click at [217, 190] on button "›" at bounding box center [220, 187] width 18 height 18
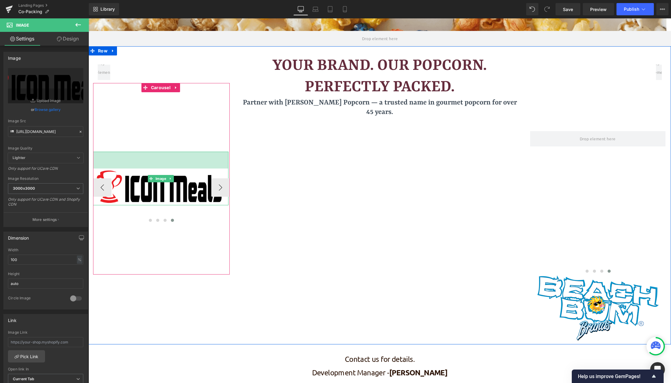
drag, startPoint x: 161, startPoint y: 152, endPoint x: 159, endPoint y: 134, distance: 18.2
click at [159, 134] on div "Image Image Image 81px Image 55px ‹ › [GEOGRAPHIC_DATA]" at bounding box center [161, 178] width 137 height 191
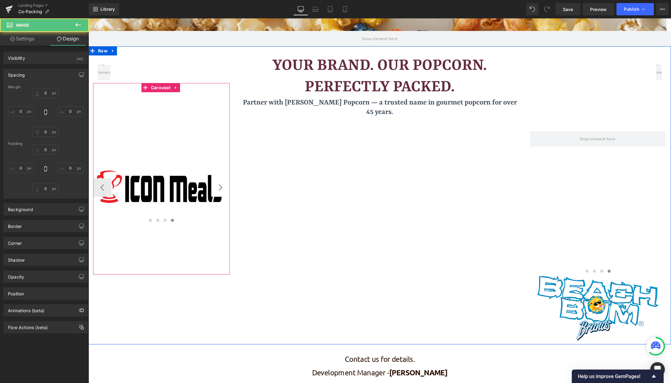
type input "0"
type input "55"
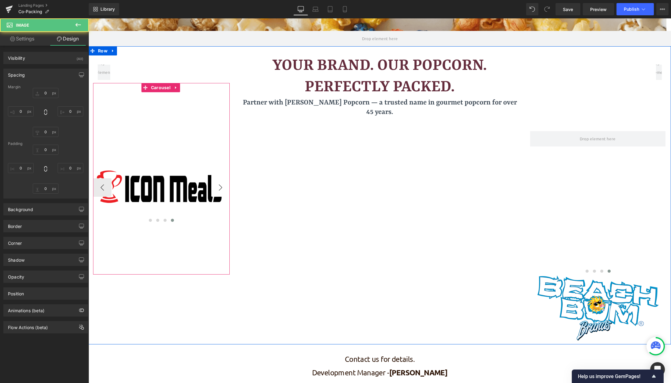
type input "0"
click at [223, 190] on button "›" at bounding box center [220, 187] width 18 height 18
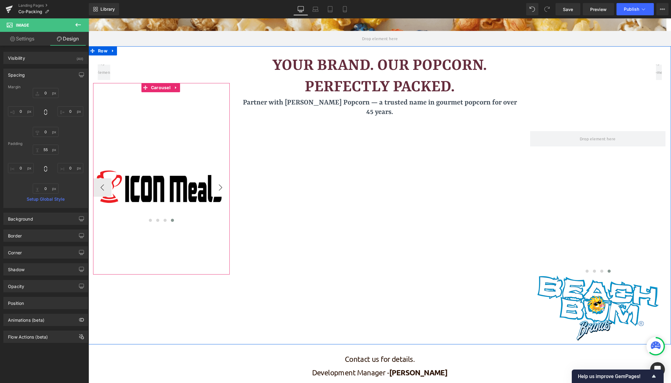
click at [215, 186] on button "›" at bounding box center [220, 187] width 18 height 18
click at [102, 181] on button "‹" at bounding box center [102, 187] width 18 height 18
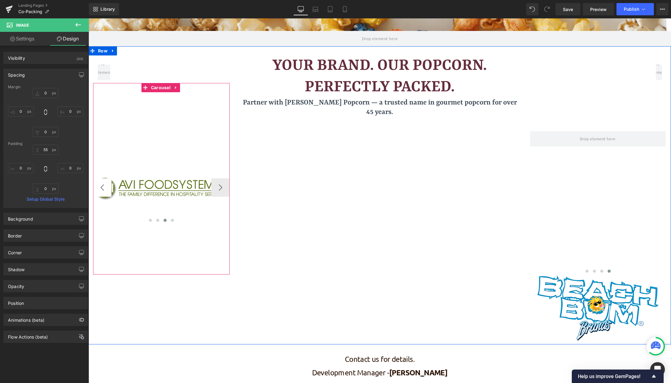
click at [102, 181] on button "‹" at bounding box center [102, 187] width 18 height 18
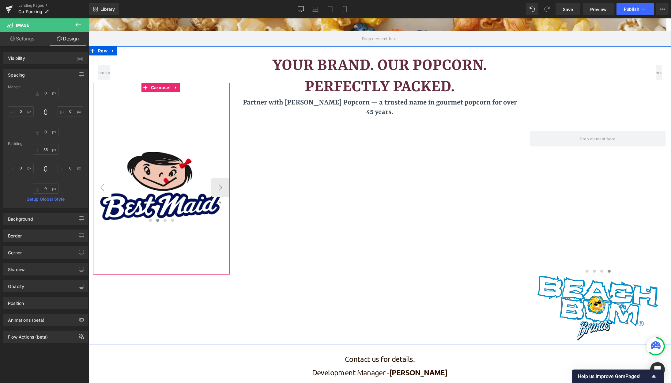
click at [102, 181] on button "‹" at bounding box center [102, 187] width 18 height 18
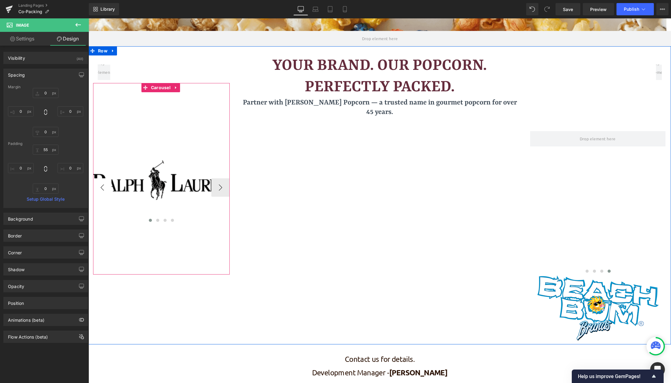
click at [102, 181] on button "‹" at bounding box center [102, 187] width 18 height 18
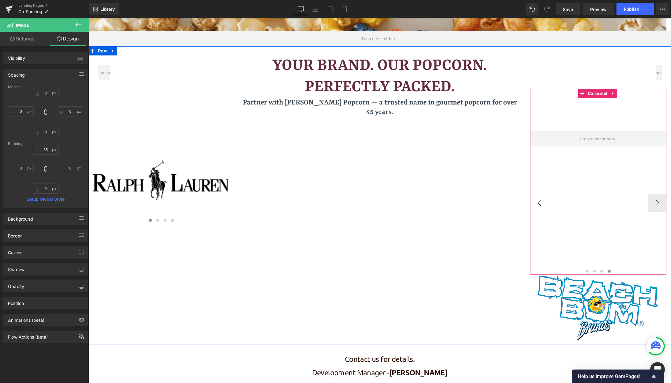
click at [538, 208] on button "‹" at bounding box center [539, 203] width 18 height 18
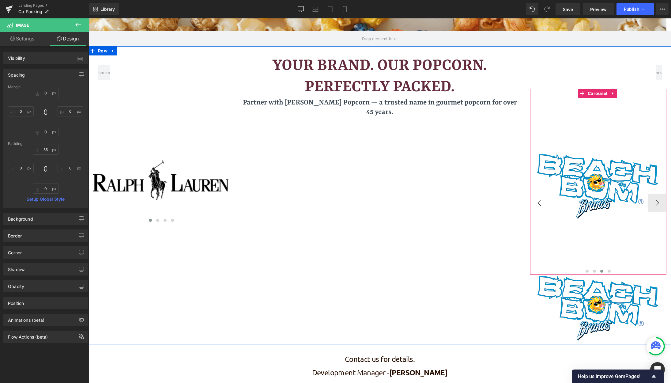
click at [536, 205] on button "‹" at bounding box center [539, 203] width 18 height 18
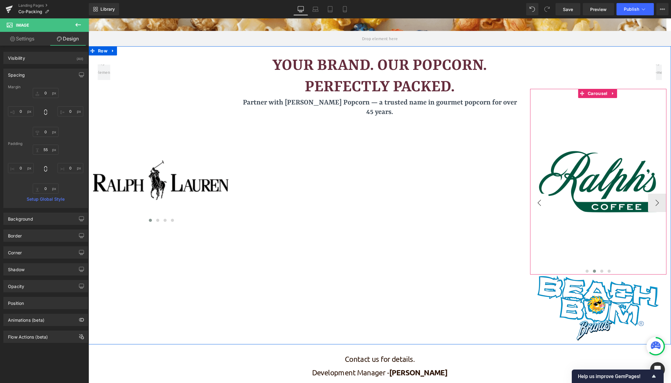
click at [536, 205] on button "‹" at bounding box center [539, 203] width 18 height 18
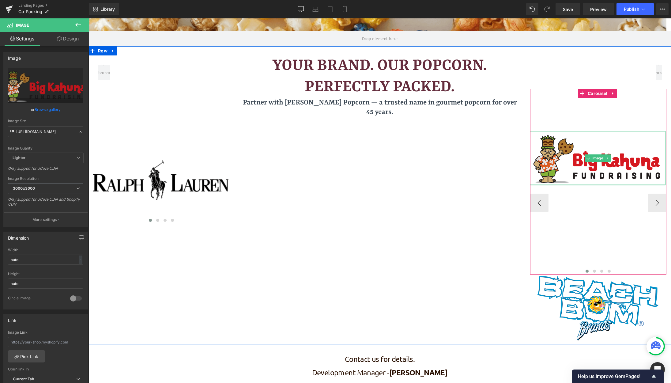
drag, startPoint x: 592, startPoint y: 239, endPoint x: 590, endPoint y: 174, distance: 64.7
click at [590, 174] on div "Image" at bounding box center [597, 158] width 135 height 54
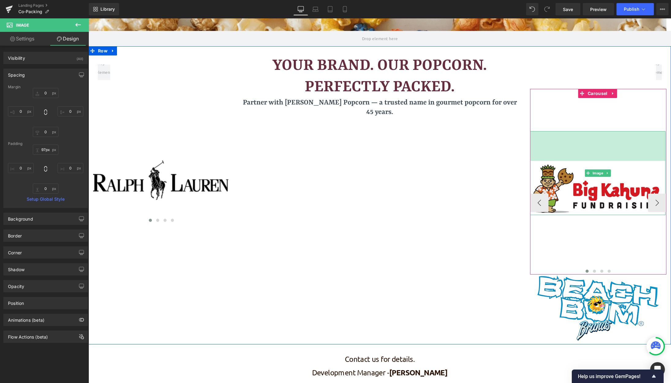
type input "96px"
drag, startPoint x: 585, startPoint y: 131, endPoint x: 587, endPoint y: 161, distance: 29.5
click at [587, 161] on div "Image 96px" at bounding box center [597, 173] width 135 height 84
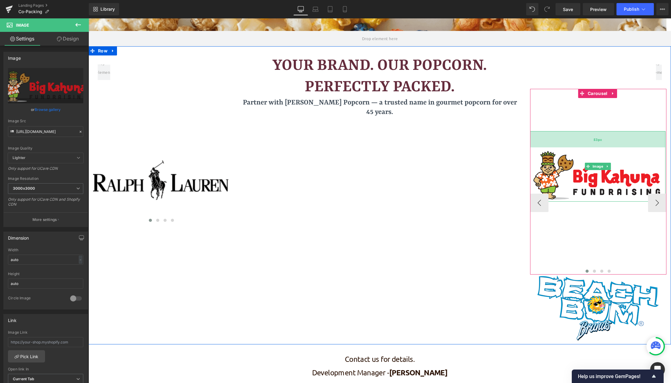
drag, startPoint x: 583, startPoint y: 159, endPoint x: 583, endPoint y: 146, distance: 13.2
click at [583, 146] on div "53px" at bounding box center [597, 139] width 135 height 16
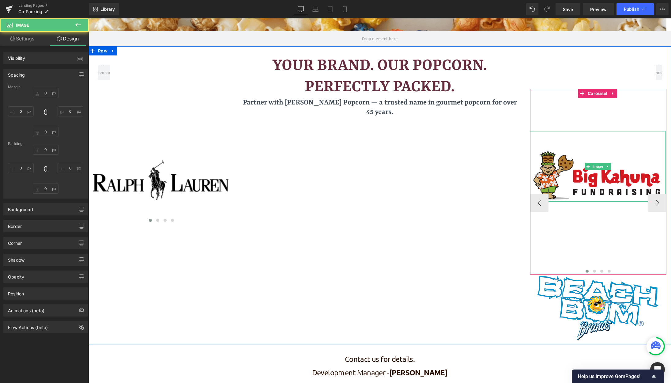
type input "0"
type input "53"
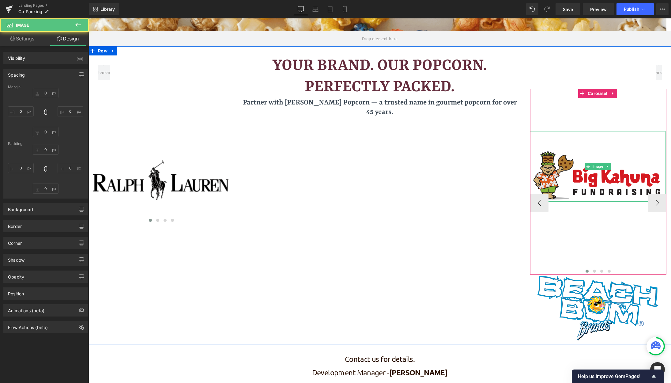
type input "0"
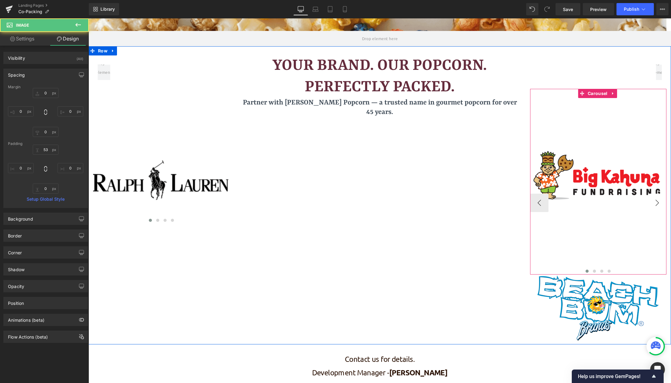
click at [651, 201] on button "›" at bounding box center [657, 203] width 18 height 18
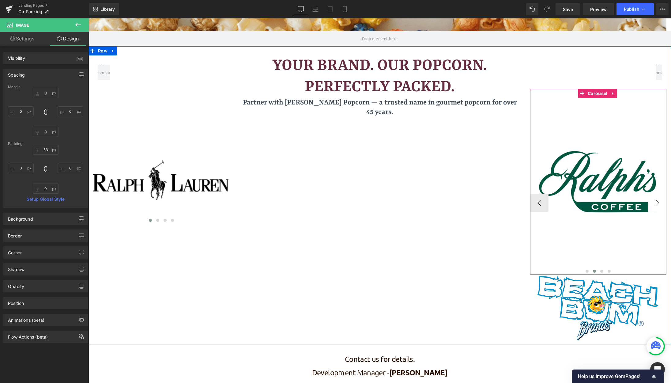
click at [651, 201] on button "›" at bounding box center [657, 203] width 18 height 18
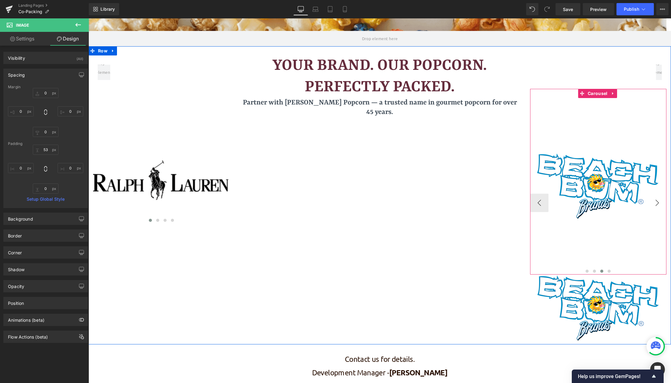
drag, startPoint x: 651, startPoint y: 201, endPoint x: 646, endPoint y: 202, distance: 5.9
click at [651, 201] on button "›" at bounding box center [657, 203] width 18 height 18
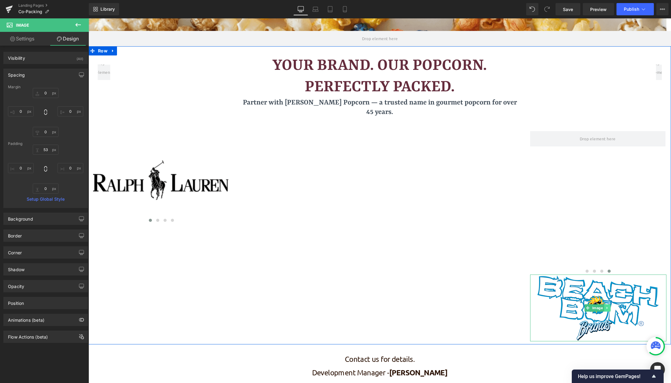
click at [607, 308] on icon at bounding box center [607, 308] width 1 height 2
click at [609, 308] on icon at bounding box center [610, 307] width 3 height 3
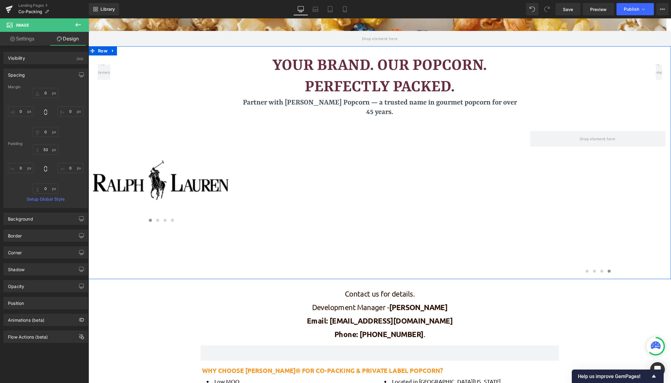
scroll to position [756, 578]
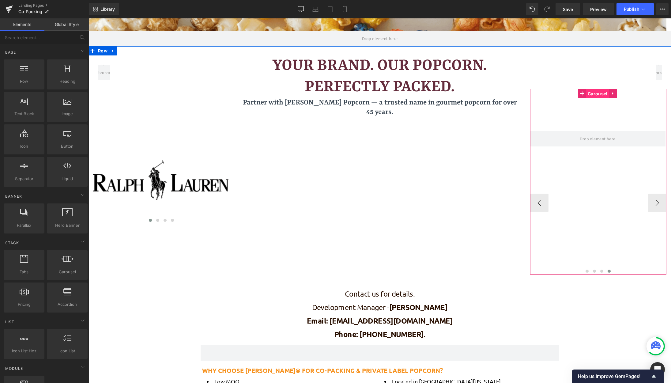
click at [596, 93] on span "Carousel" at bounding box center [597, 93] width 23 height 9
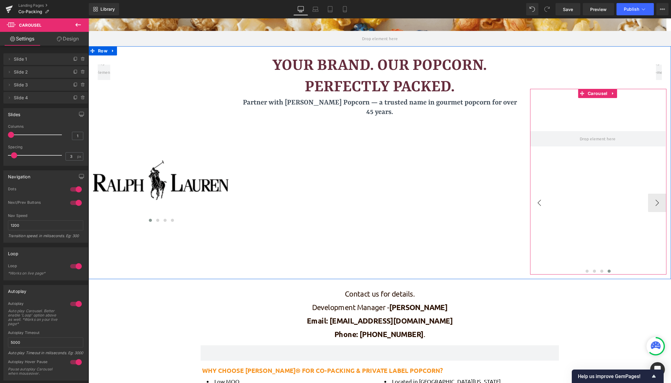
click at [536, 210] on button "‹" at bounding box center [539, 203] width 18 height 18
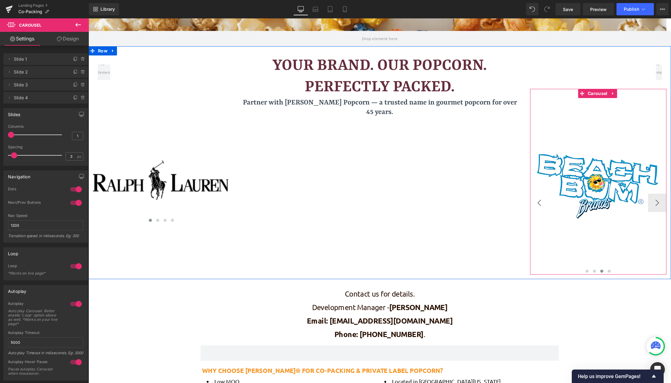
click at [536, 210] on button "‹" at bounding box center [539, 203] width 18 height 18
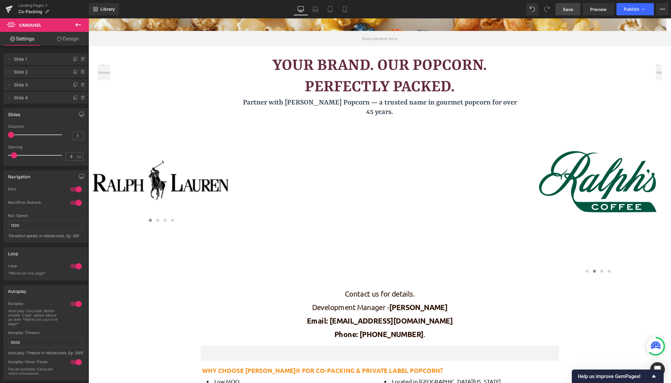
click at [573, 11] on span "Save" at bounding box center [568, 9] width 10 height 6
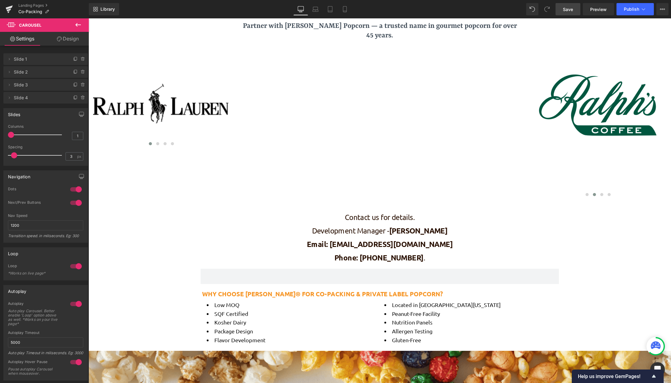
scroll to position [159, 0]
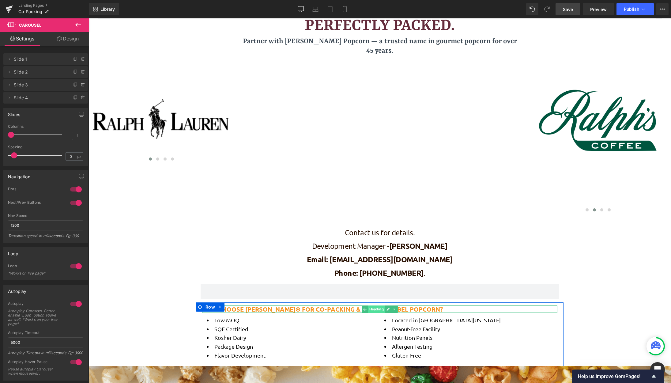
click at [368, 308] on span "Heading" at bounding box center [376, 308] width 17 height 7
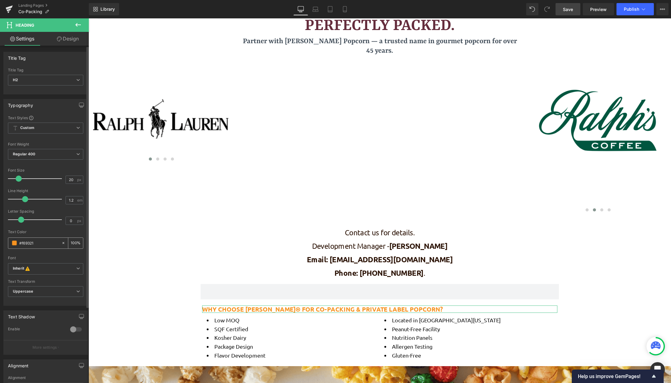
click at [38, 247] on div "#f69321" at bounding box center [34, 243] width 53 height 11
click at [337, 23] on span "Your Brand. Our Popcorn. Perfectly Packed." at bounding box center [380, 15] width 214 height 39
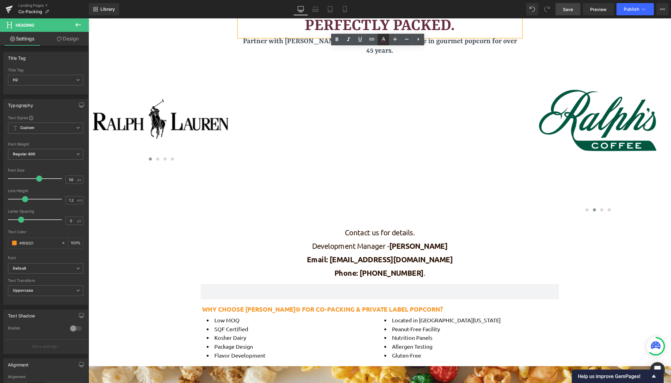
click at [383, 38] on icon at bounding box center [383, 39] width 7 height 7
type input "100"
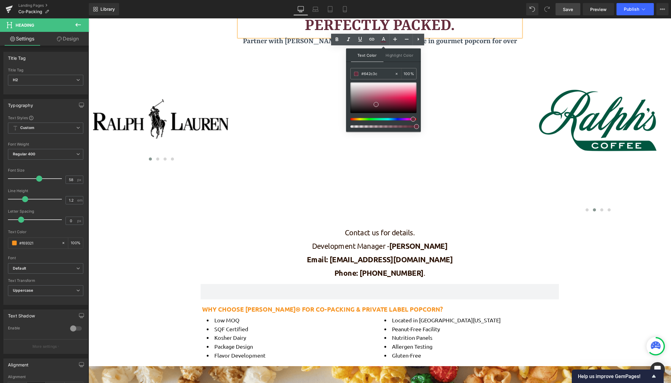
click at [365, 22] on span "Your Brand. Our Popcorn. Perfectly Packed." at bounding box center [380, 15] width 214 height 39
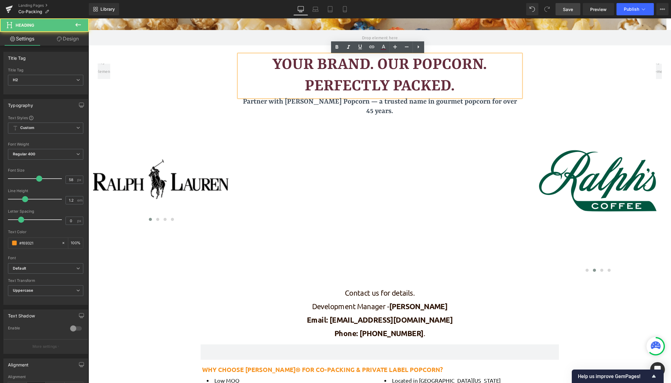
scroll to position [98, 0]
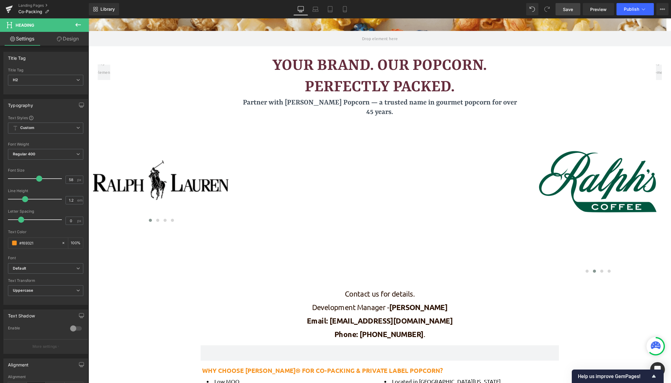
click at [80, 27] on icon at bounding box center [77, 24] width 7 height 7
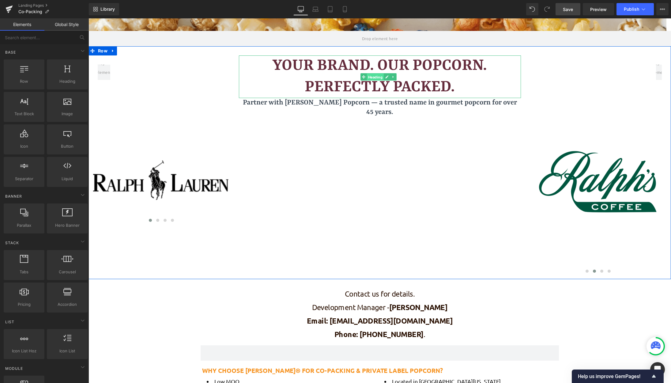
click at [377, 76] on span "Heading" at bounding box center [375, 76] width 17 height 7
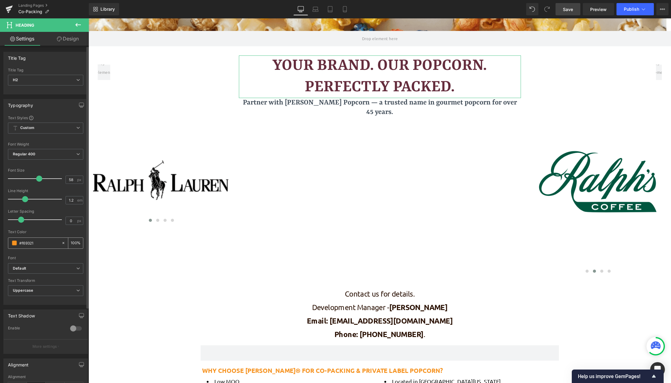
click at [61, 244] on icon at bounding box center [63, 243] width 4 height 4
type input "none"
type input "0"
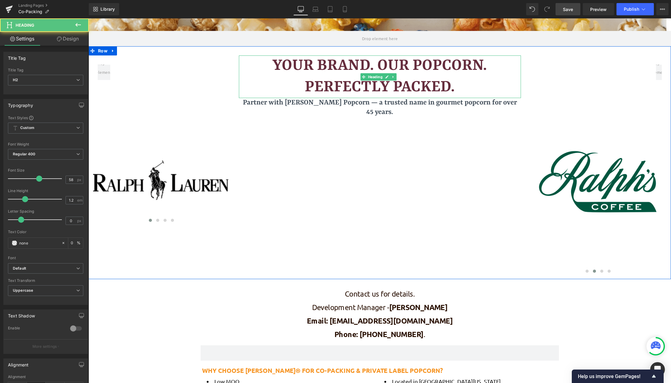
click at [332, 61] on span "Your Brand. Our Popcorn. Perfectly Packed." at bounding box center [380, 76] width 214 height 39
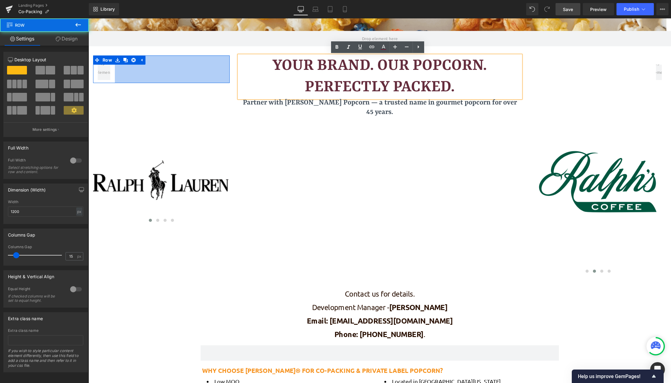
click at [169, 75] on div "375px" at bounding box center [172, 69] width 115 height 28
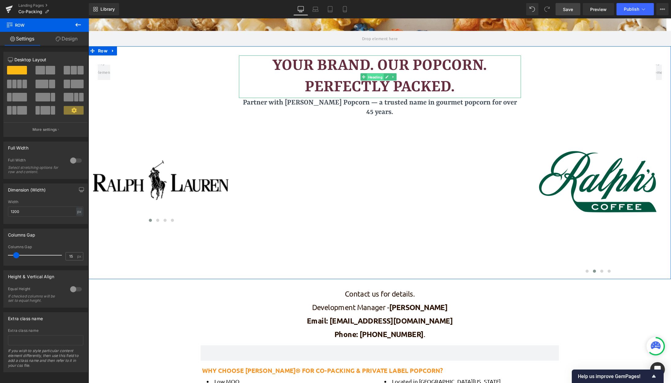
click at [373, 77] on span "Heading" at bounding box center [375, 76] width 17 height 7
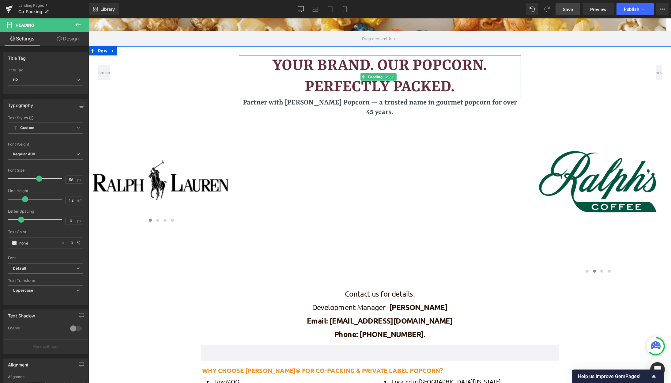
click at [366, 63] on span "Your Brand. Our Popcorn. Perfectly Packed." at bounding box center [380, 76] width 214 height 39
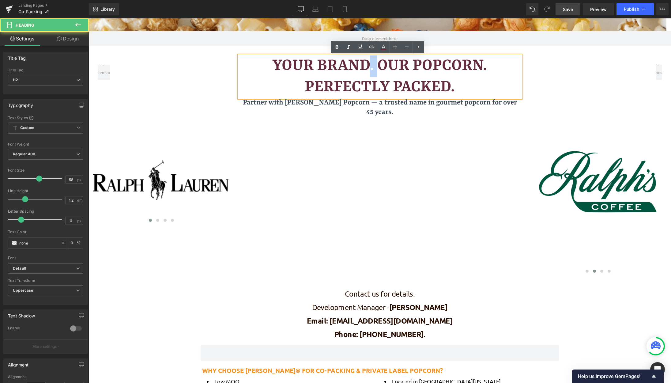
click at [366, 63] on span "Your Brand. Our Popcorn. Perfectly Packed." at bounding box center [380, 76] width 214 height 39
click at [384, 48] on icon at bounding box center [383, 47] width 7 height 7
type input "100"
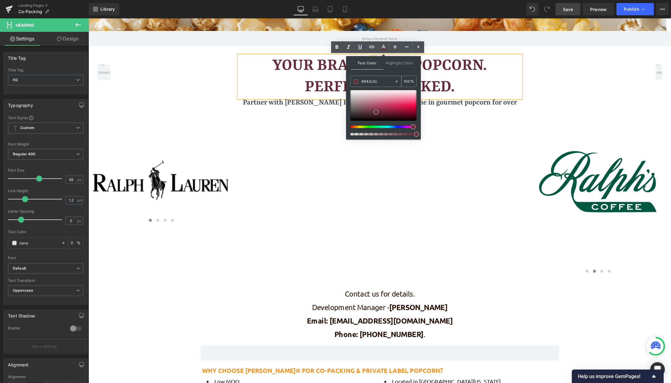
drag, startPoint x: 382, startPoint y: 81, endPoint x: 361, endPoint y: 79, distance: 21.5
click at [361, 79] on div "#642c3c" at bounding box center [373, 81] width 44 height 11
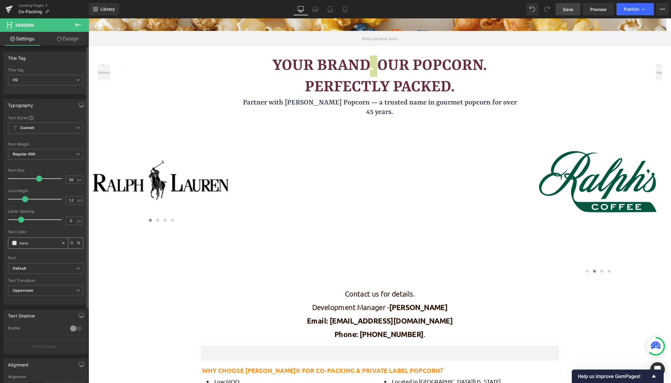
click at [61, 243] on icon at bounding box center [63, 243] width 4 height 4
click at [38, 242] on input "none" at bounding box center [38, 243] width 39 height 7
click at [35, 242] on input "none" at bounding box center [38, 243] width 39 height 7
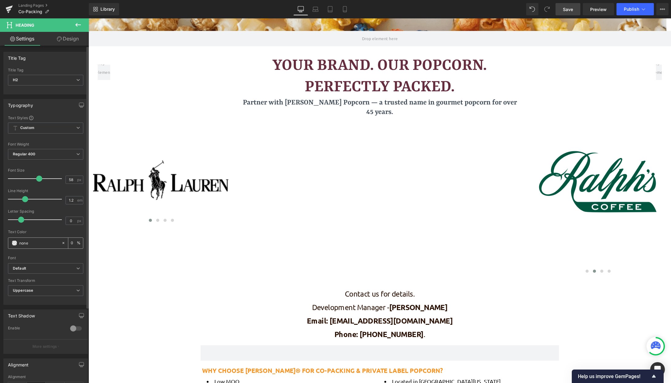
click at [35, 242] on input "none" at bounding box center [38, 243] width 39 height 7
paste input "#642c3c"
type input "#642c3c"
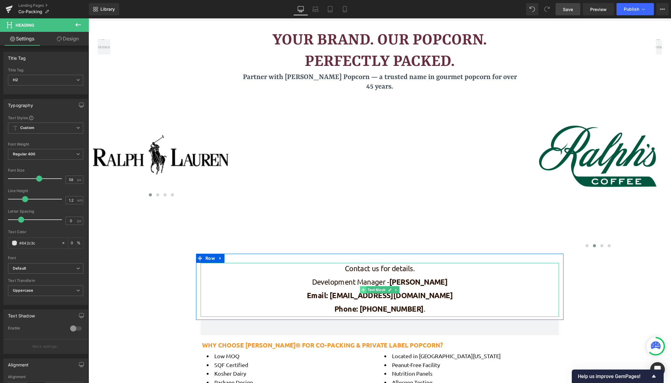
scroll to position [159, 0]
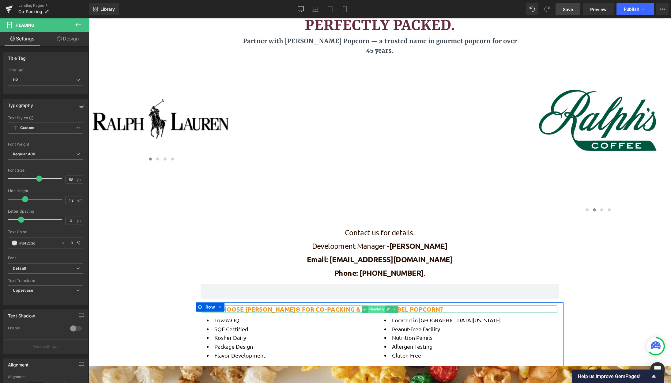
click at [373, 310] on span "Heading" at bounding box center [376, 308] width 17 height 7
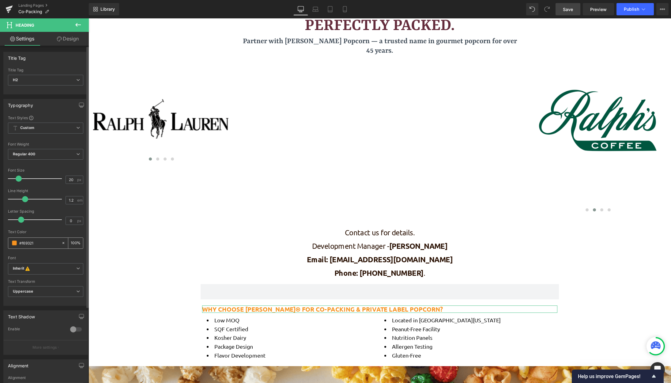
click at [61, 244] on icon at bounding box center [63, 243] width 4 height 4
type input "none"
type input "0"
click at [47, 243] on input "none" at bounding box center [38, 243] width 39 height 7
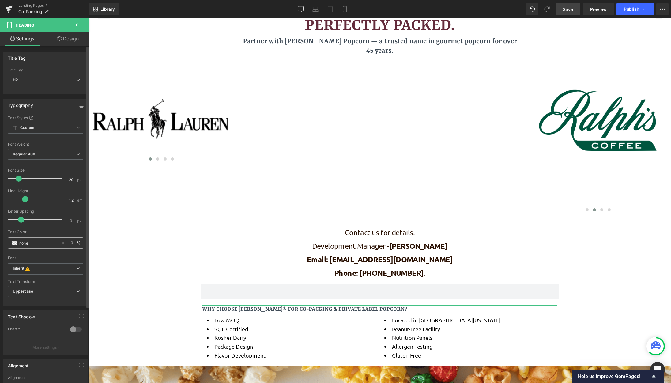
paste input "#642c3c"
type input "#642c3c"
click at [341, 43] on h1 "Partner with [PERSON_NAME] Popcorn — a trusted name in gourmet popcorn for over…" at bounding box center [380, 46] width 282 height 19
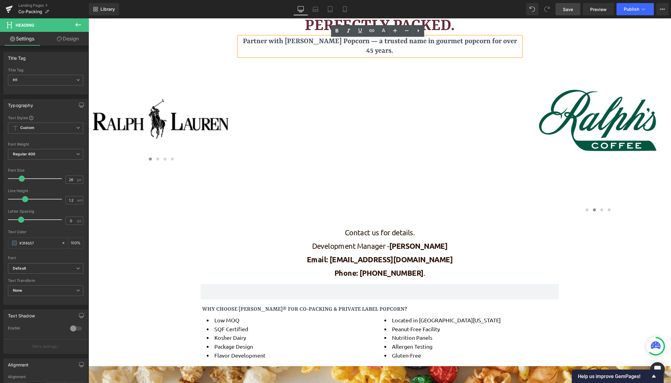
scroll to position [129, 0]
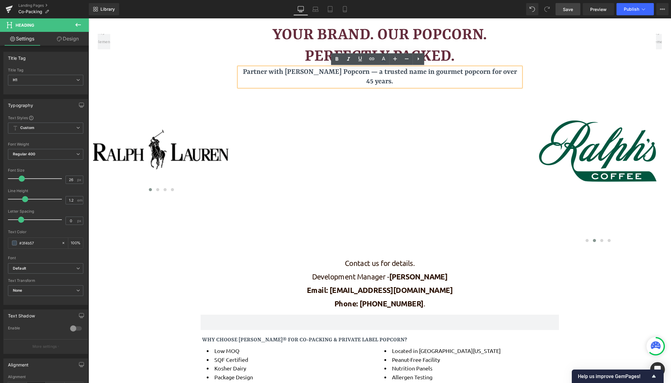
click at [304, 33] on span "Your Brand. Our Popcorn. Perfectly Packed." at bounding box center [380, 45] width 214 height 39
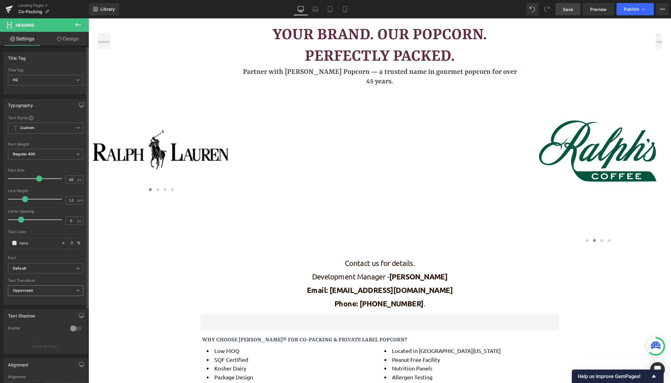
click at [70, 290] on span "Uppercase" at bounding box center [45, 290] width 75 height 11
click at [51, 324] on li "Capitalize" at bounding box center [44, 328] width 73 height 9
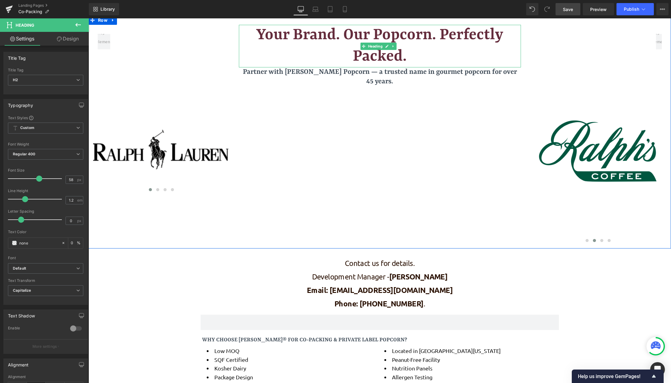
click at [338, 32] on span "Your Brand. Our Popcorn. Perfectly Packed." at bounding box center [379, 45] width 247 height 39
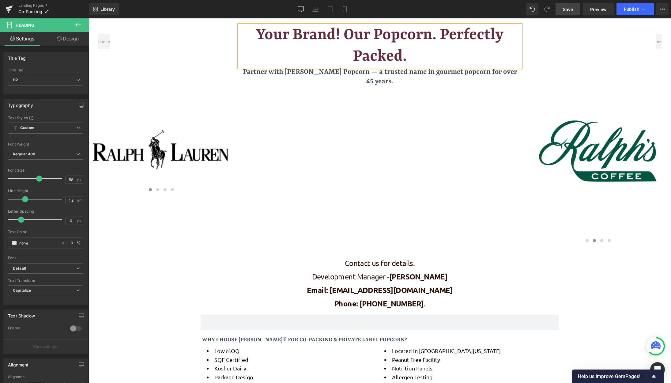
click at [432, 34] on span "Your Brand! Our Popcorn. Perfectly Packed." at bounding box center [380, 45] width 248 height 39
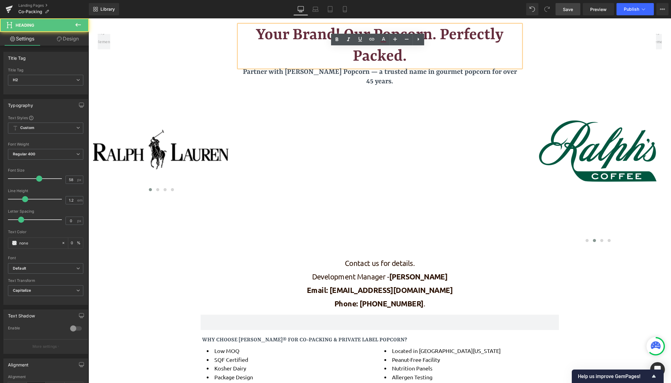
click at [434, 34] on span "Your Brand! Our Popcorn. Perfectly Packed." at bounding box center [380, 45] width 248 height 39
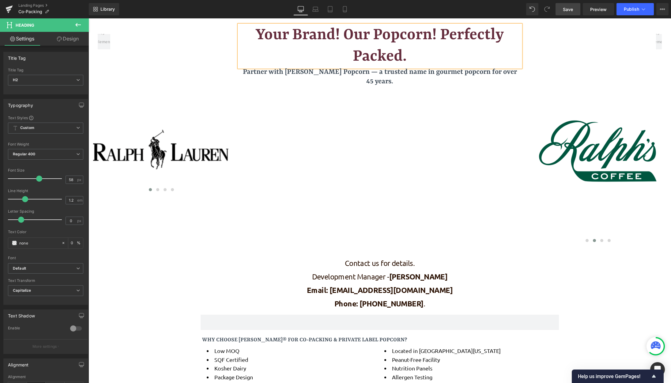
click at [413, 57] on h2 "Your Brand! Our Popcorn! Perfectly Packed." at bounding box center [380, 46] width 282 height 43
click at [441, 32] on span "Your Brand! Our Popcorn! Perfectly Packed!" at bounding box center [380, 45] width 248 height 39
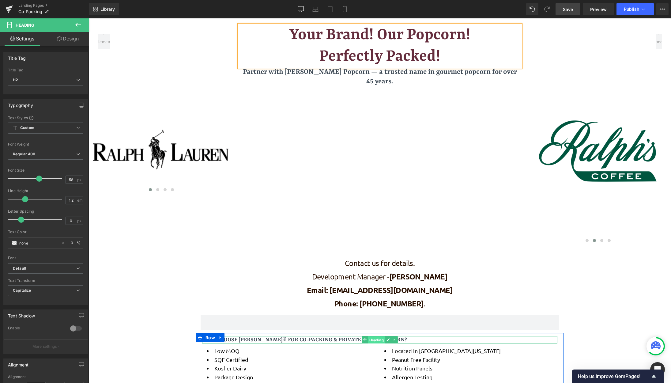
click at [372, 340] on span "Heading" at bounding box center [376, 339] width 17 height 7
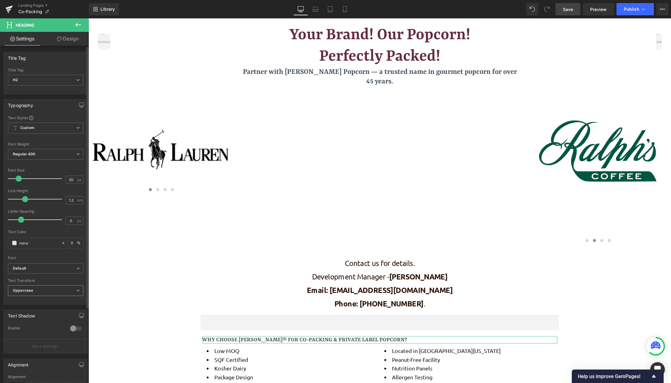
click at [65, 295] on span "Uppercase" at bounding box center [45, 290] width 75 height 11
click at [49, 326] on li "Capitalize" at bounding box center [44, 328] width 73 height 9
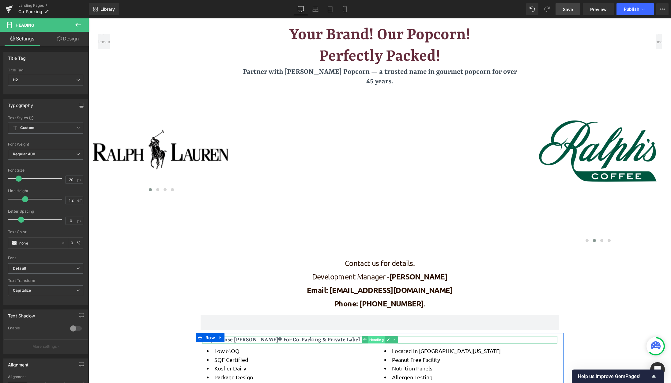
click at [375, 339] on span "Heading" at bounding box center [376, 339] width 17 height 7
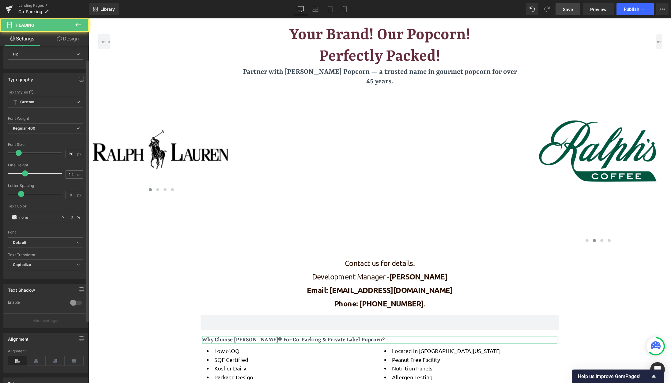
scroll to position [61, 0]
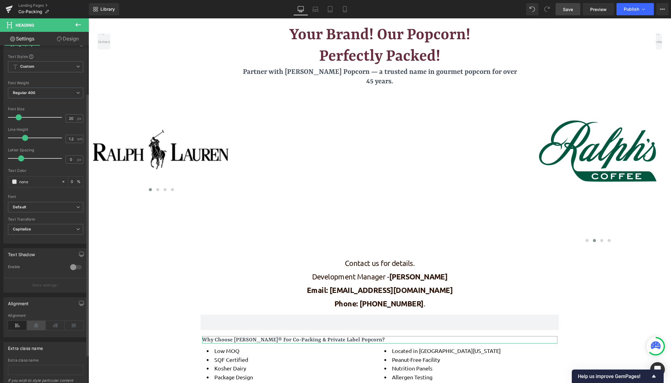
click at [40, 324] on icon at bounding box center [36, 325] width 19 height 9
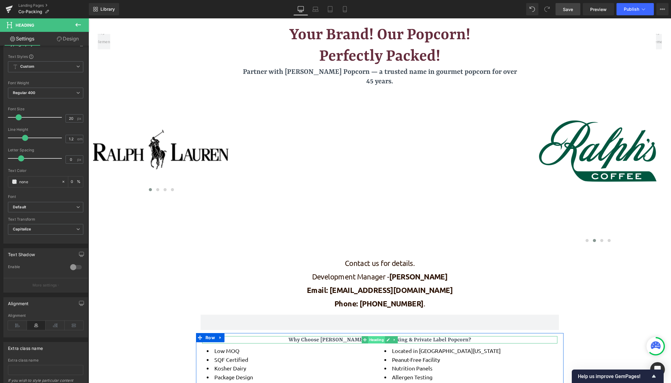
click at [376, 340] on span "Heading" at bounding box center [376, 339] width 17 height 7
click at [374, 341] on span "Heading" at bounding box center [376, 339] width 17 height 7
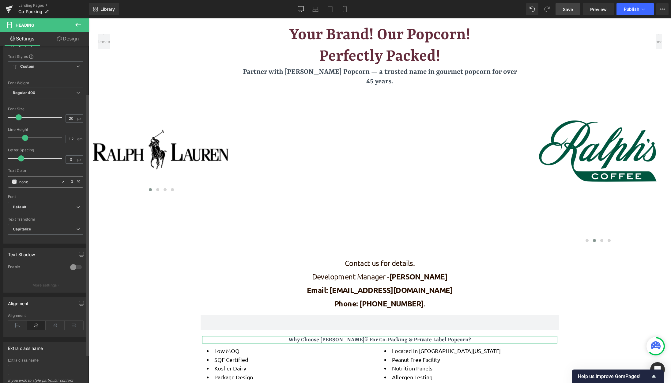
click at [36, 185] on div "none" at bounding box center [34, 181] width 53 height 11
click at [36, 184] on input "none" at bounding box center [38, 181] width 39 height 7
click at [35, 184] on input "none" at bounding box center [38, 181] width 39 height 7
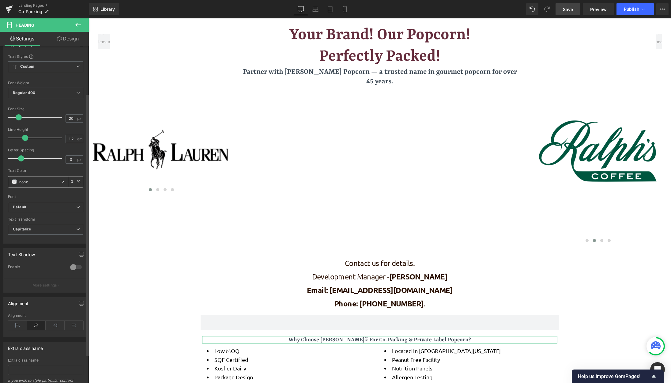
paste input "#642c3c"
type input "#642c3c"
click at [56, 188] on div "Text Color #642c3c 0 %" at bounding box center [45, 182] width 75 height 26
type input "100"
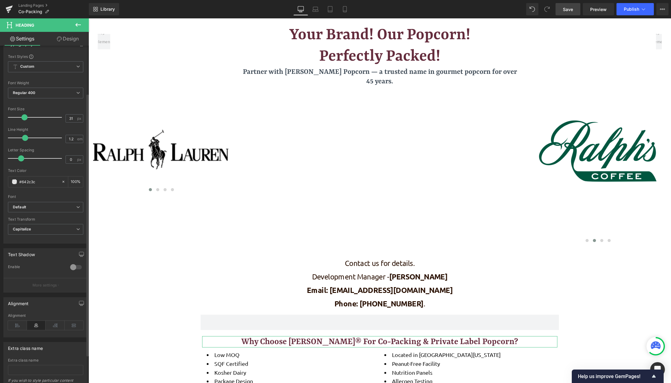
type input "32"
drag, startPoint x: 17, startPoint y: 118, endPoint x: 24, endPoint y: 118, distance: 6.2
click at [24, 118] on span at bounding box center [25, 117] width 6 height 6
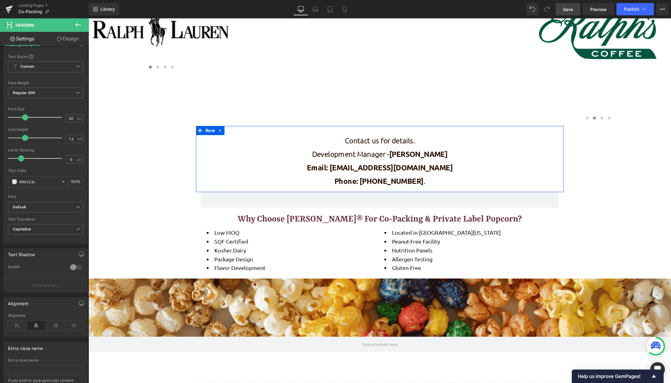
scroll to position [710, 578]
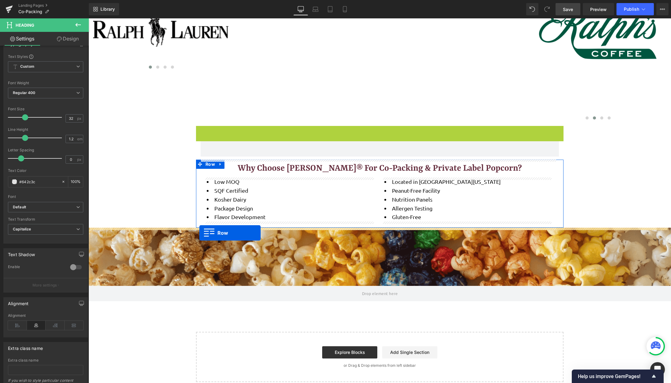
drag, startPoint x: 196, startPoint y: 130, endPoint x: 199, endPoint y: 233, distance: 103.3
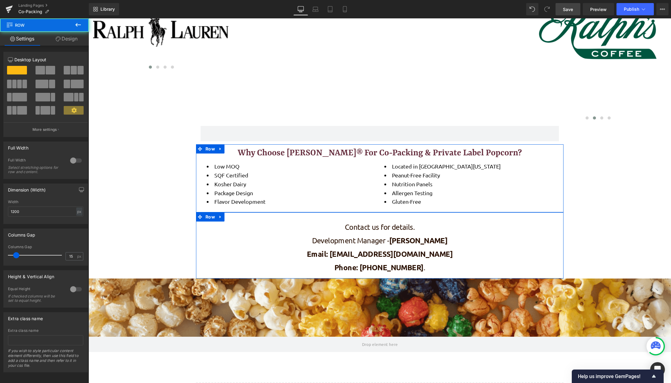
scroll to position [760, 578]
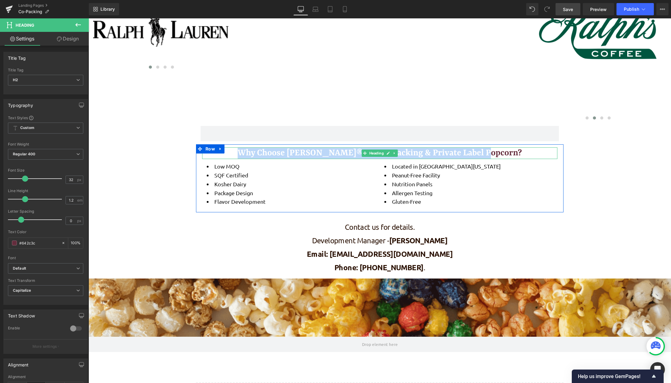
drag, startPoint x: 501, startPoint y: 154, endPoint x: 257, endPoint y: 154, distance: 243.9
click at [257, 154] on h2 "why choose [PERSON_NAME]® for co-Packing & Private Label Popcorn?" at bounding box center [379, 153] width 355 height 12
